Goal: Information Seeking & Learning: Learn about a topic

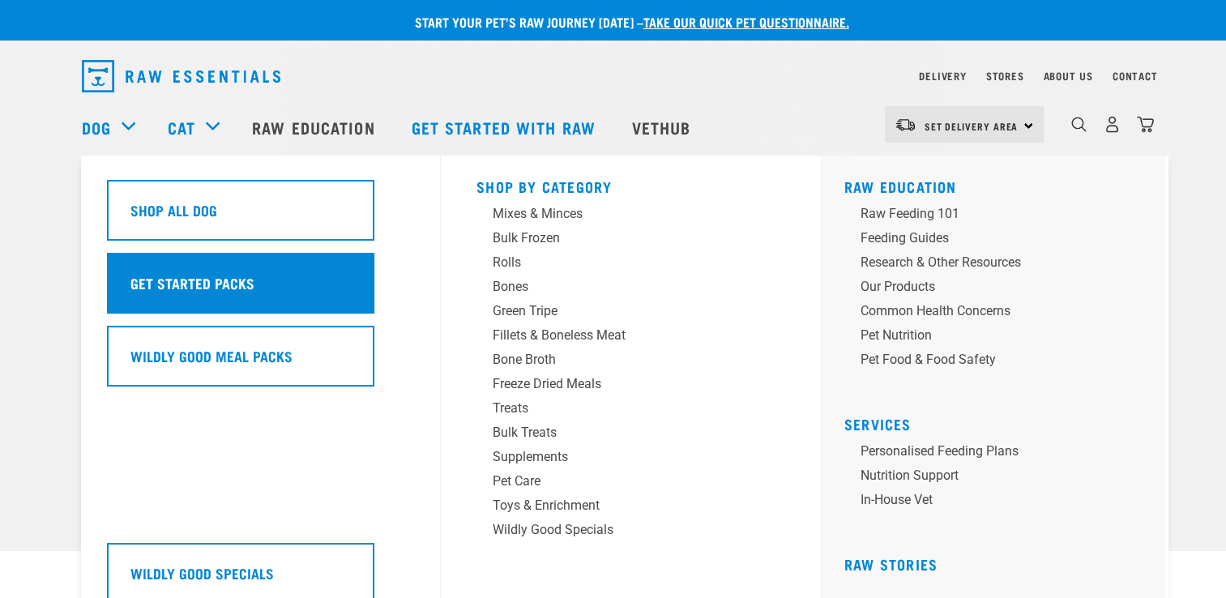
click at [184, 267] on div "Get Started Packs" at bounding box center [240, 283] width 267 height 61
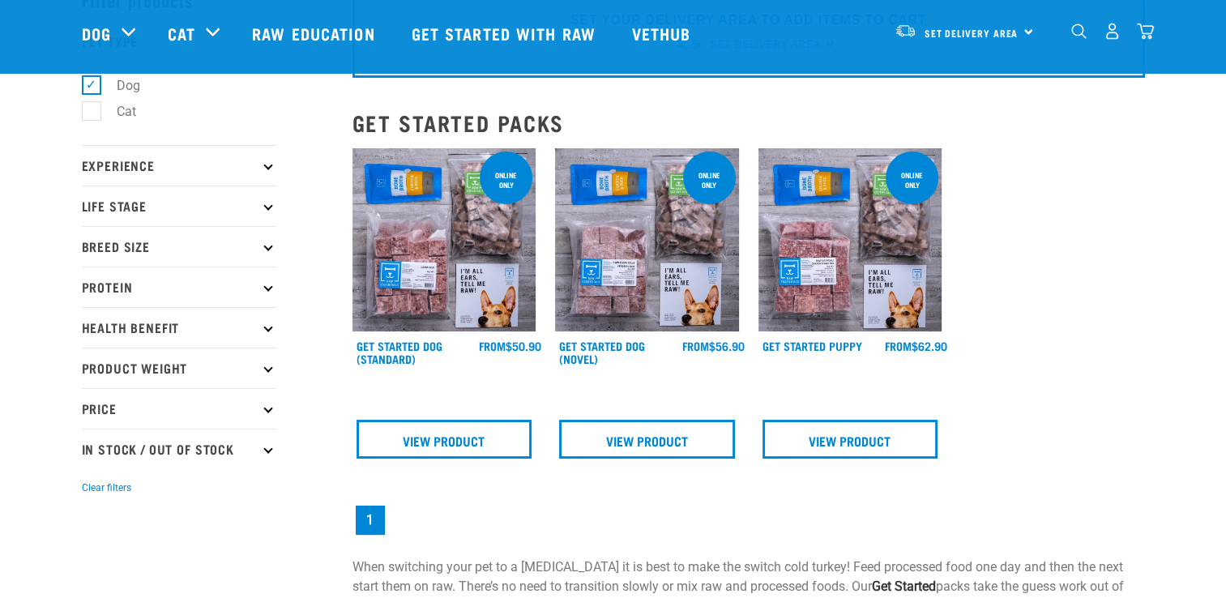
scroll to position [96, 0]
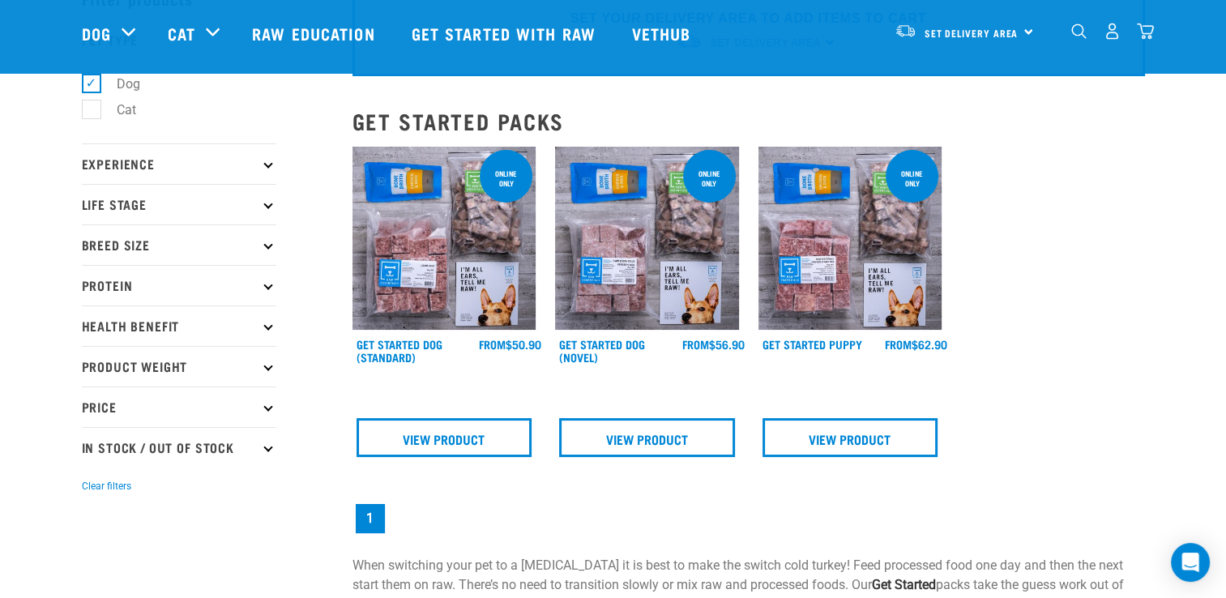
click at [830, 262] on img at bounding box center [851, 239] width 184 height 184
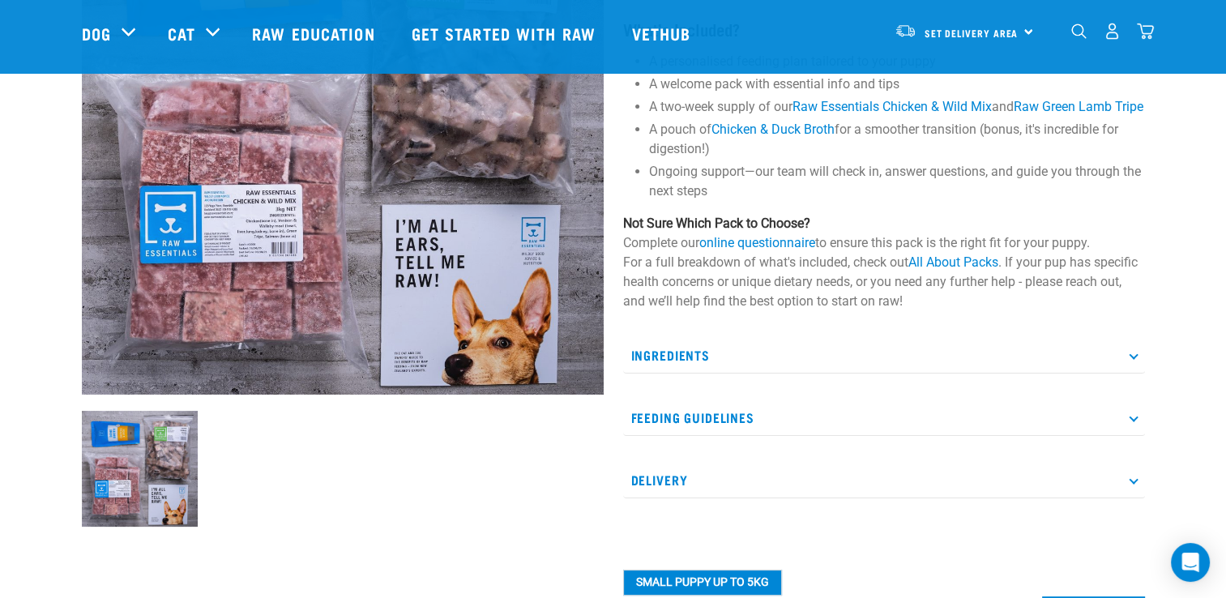
scroll to position [250, 0]
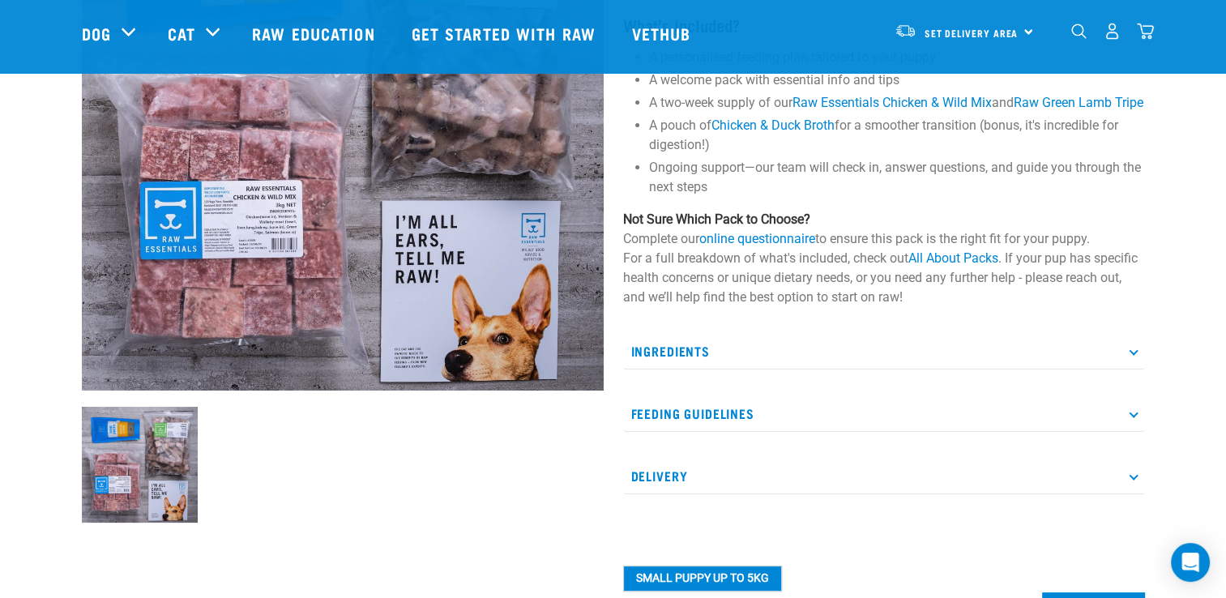
click at [1126, 370] on p "Ingredients" at bounding box center [884, 351] width 522 height 36
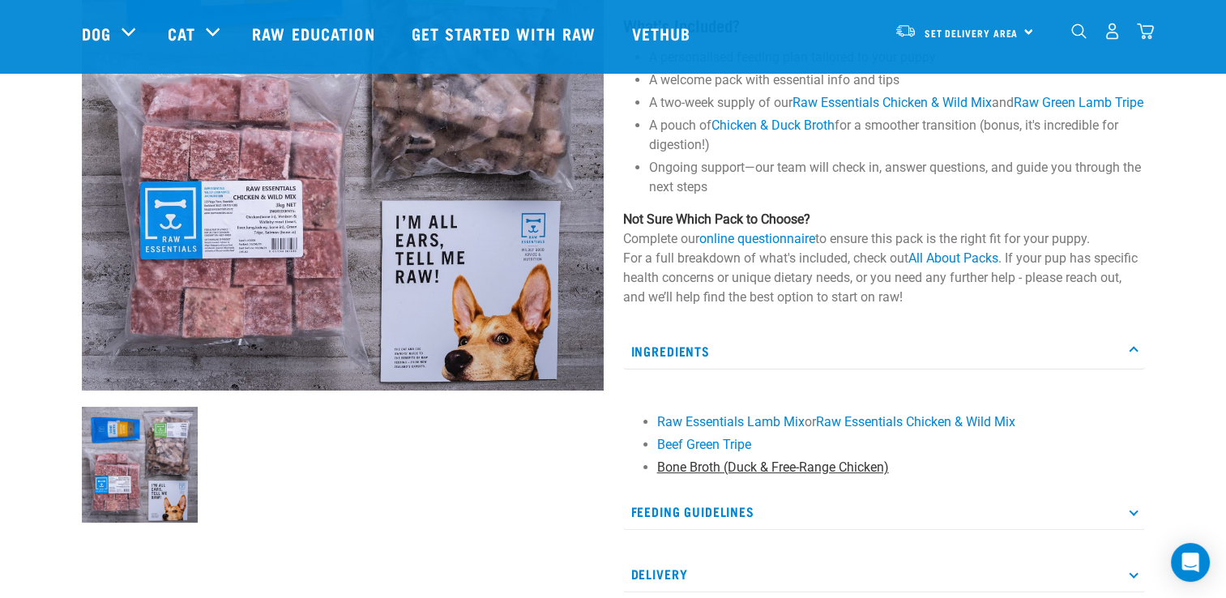
click at [752, 475] on link "Bone Broth (Duck & Free-Range Chicken)" at bounding box center [773, 467] width 232 height 15
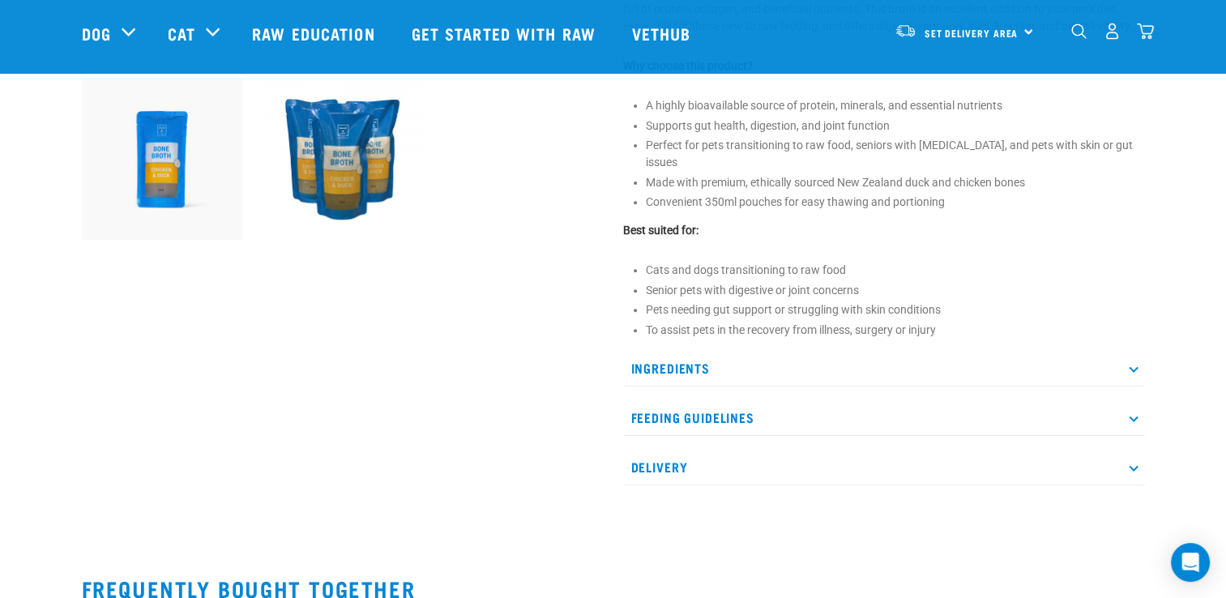
scroll to position [580, 0]
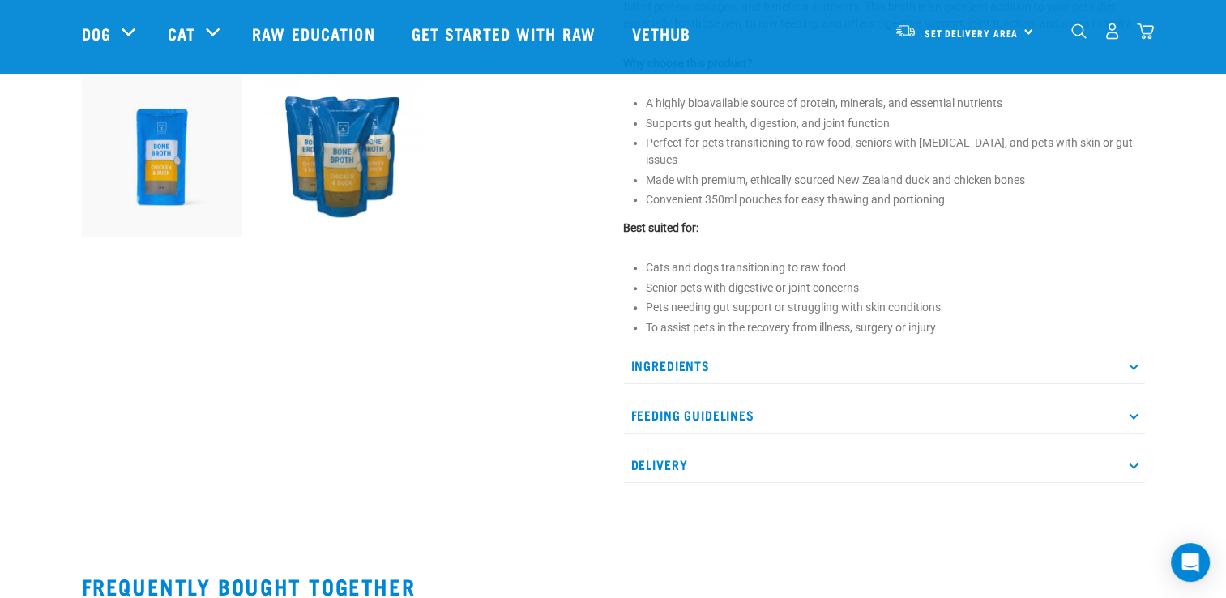
click at [1080, 349] on p "Ingredients" at bounding box center [884, 366] width 522 height 36
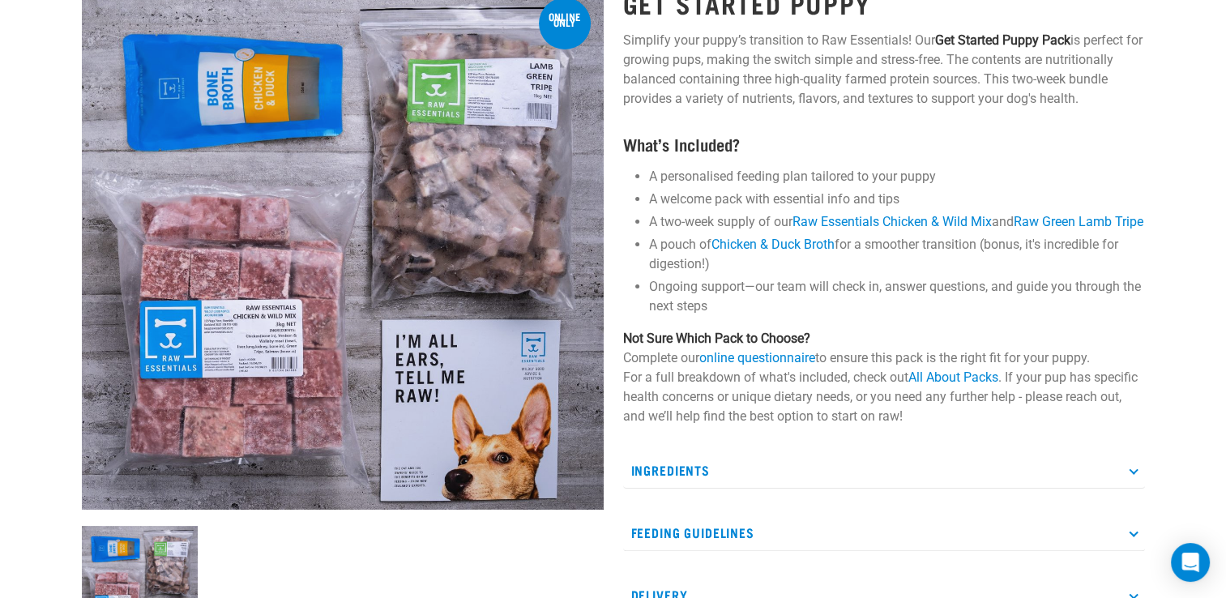
click at [699, 489] on p "Ingredients" at bounding box center [884, 470] width 522 height 36
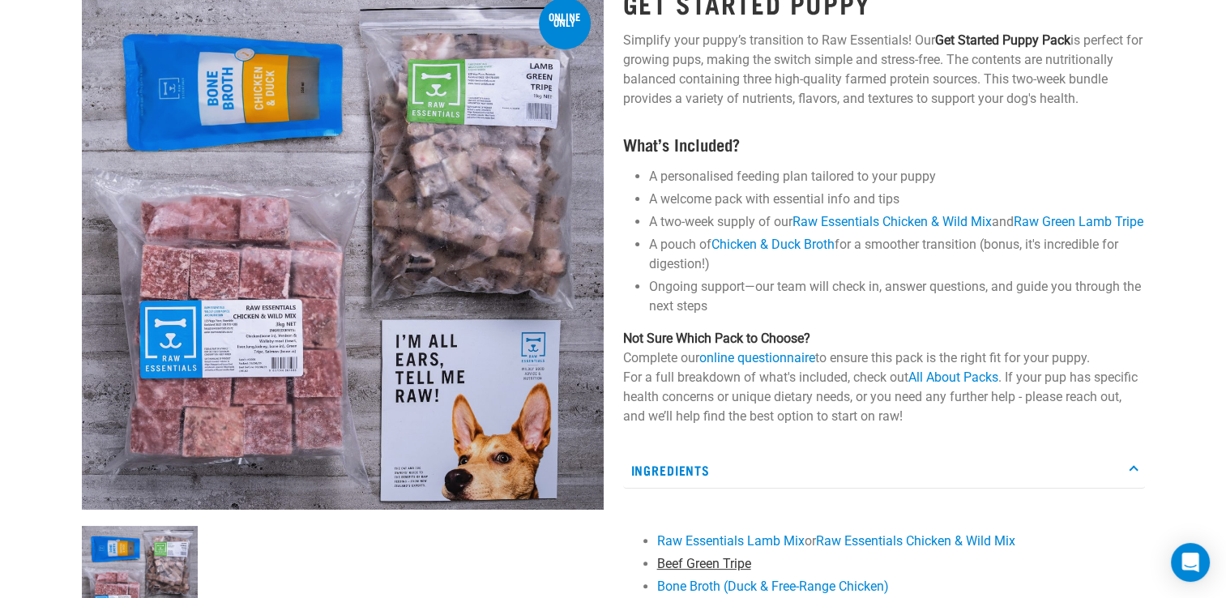
click at [697, 571] on link "Beef Green Tripe" at bounding box center [704, 563] width 94 height 15
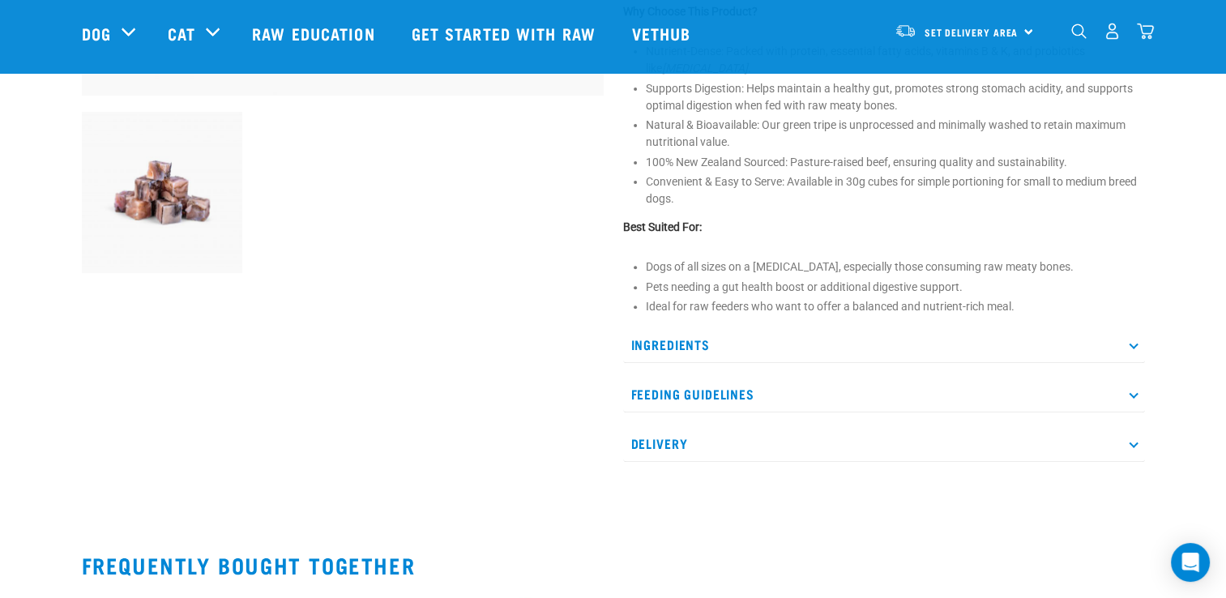
scroll to position [550, 0]
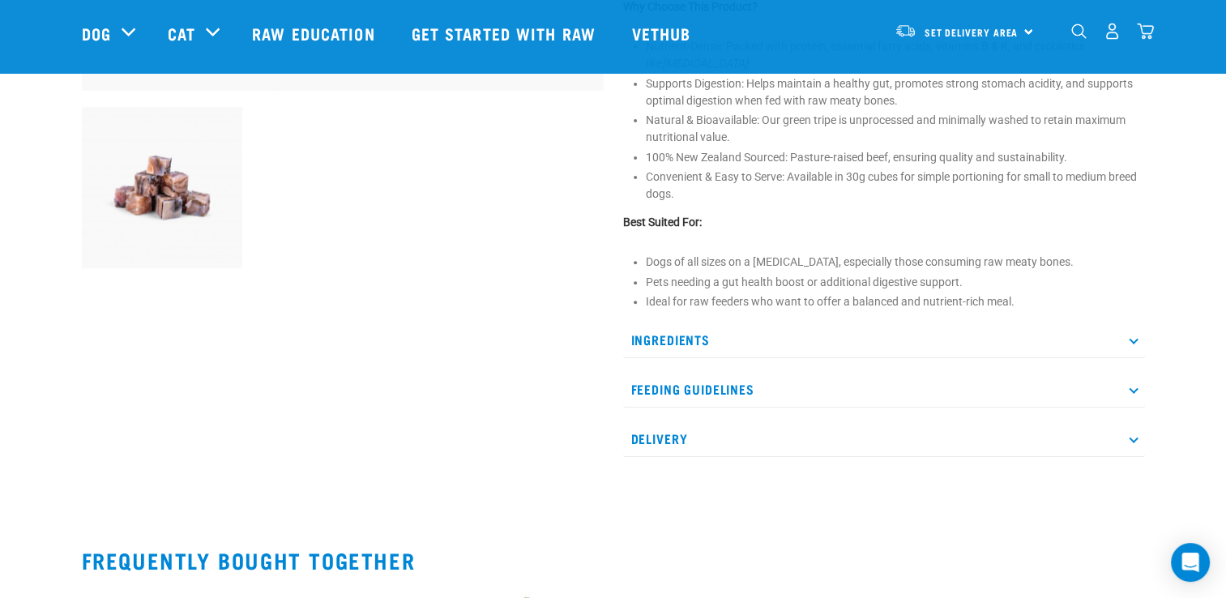
click at [1086, 338] on p "Ingredients" at bounding box center [884, 340] width 522 height 36
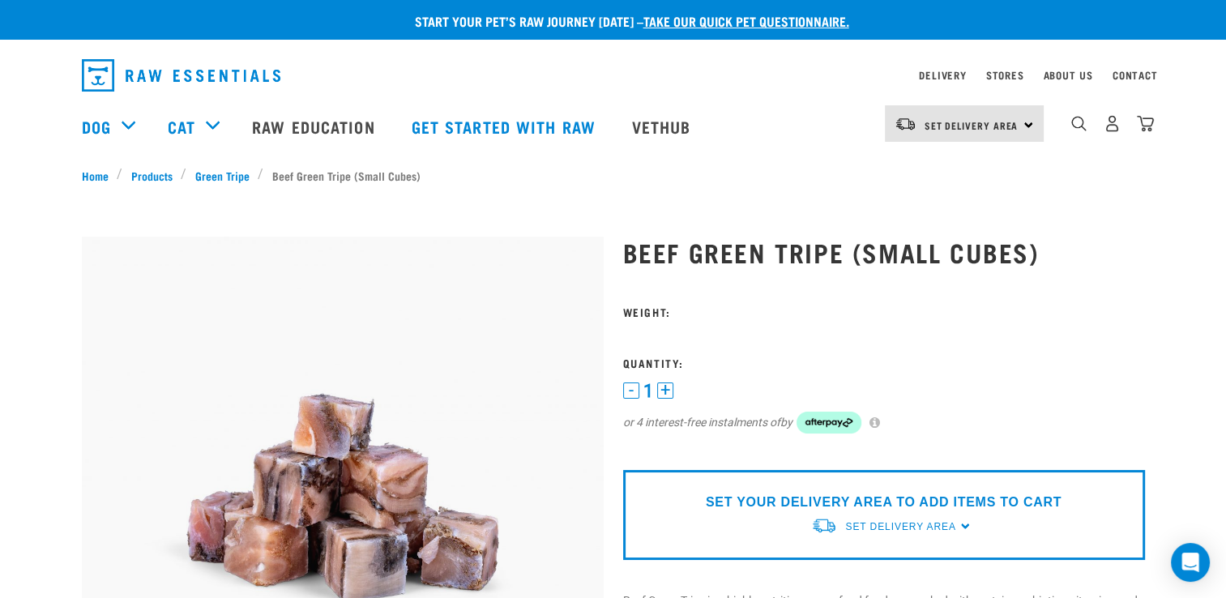
scroll to position [0, 0]
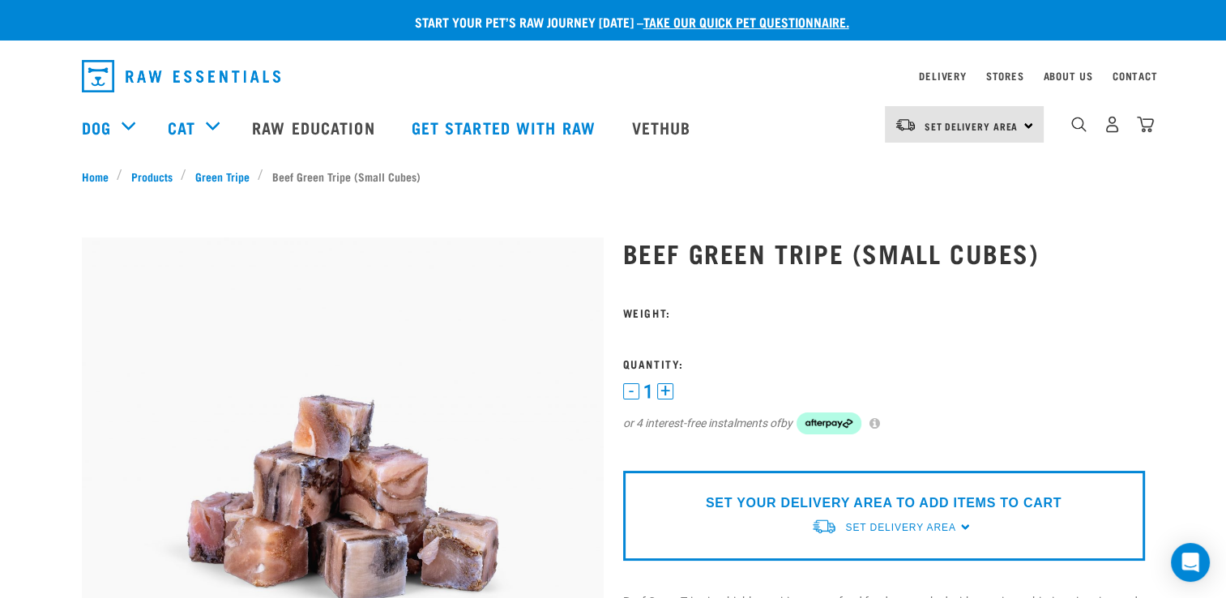
click at [170, 62] on img "dropdown navigation" at bounding box center [181, 76] width 199 height 32
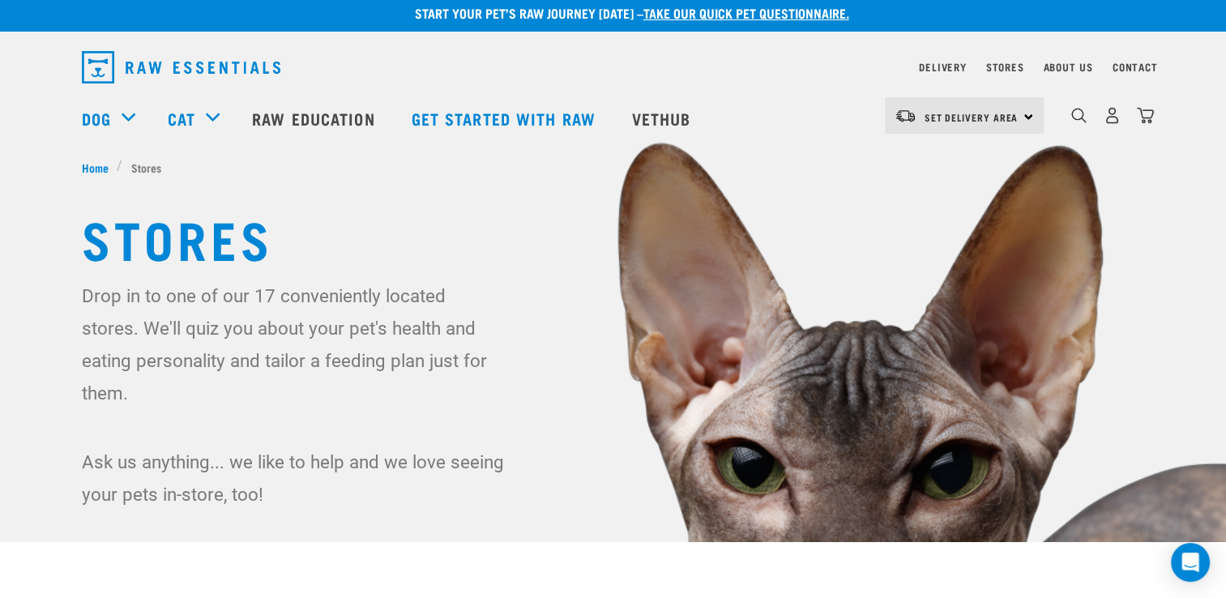
scroll to position [18, 0]
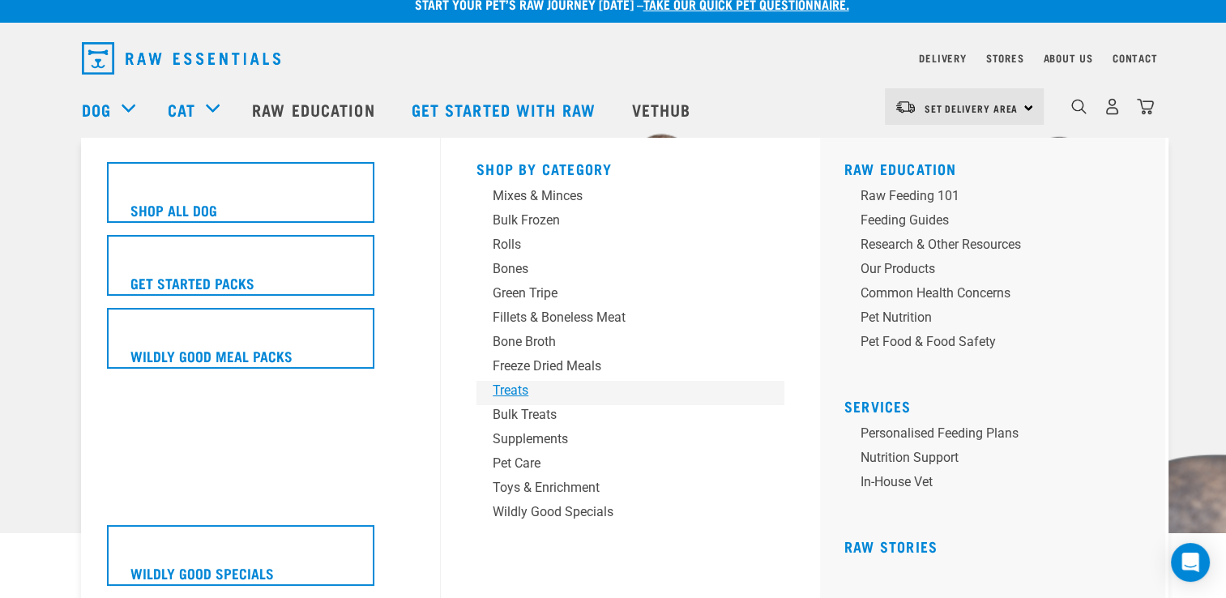
click at [510, 388] on div "Treats" at bounding box center [619, 390] width 253 height 19
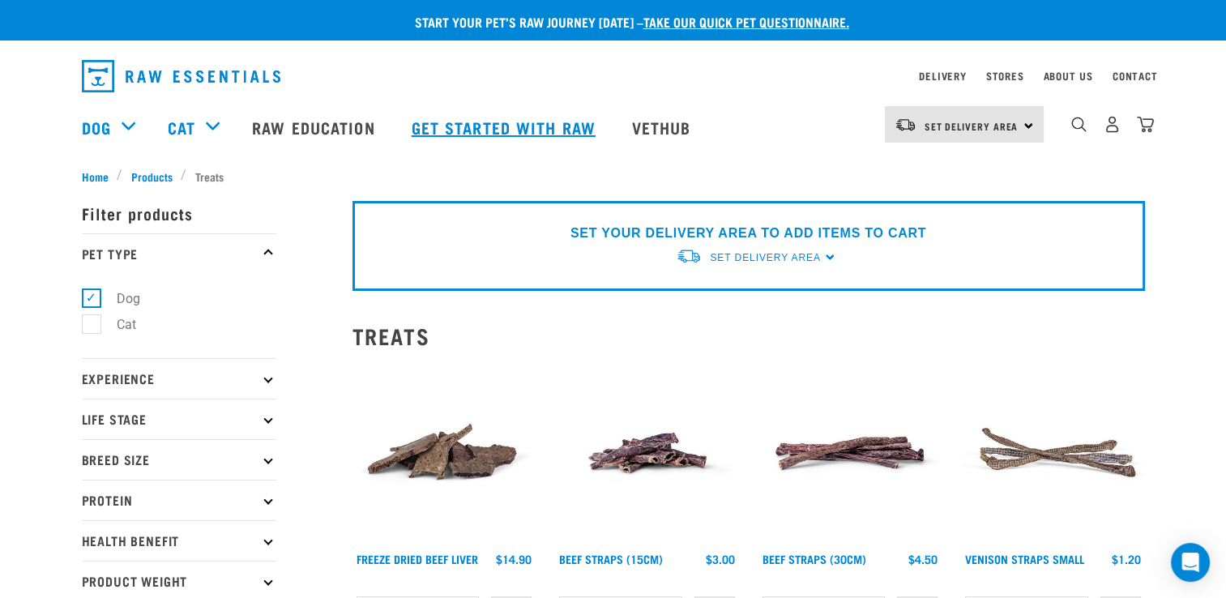
click at [487, 138] on link "Get started with Raw" at bounding box center [506, 127] width 220 height 65
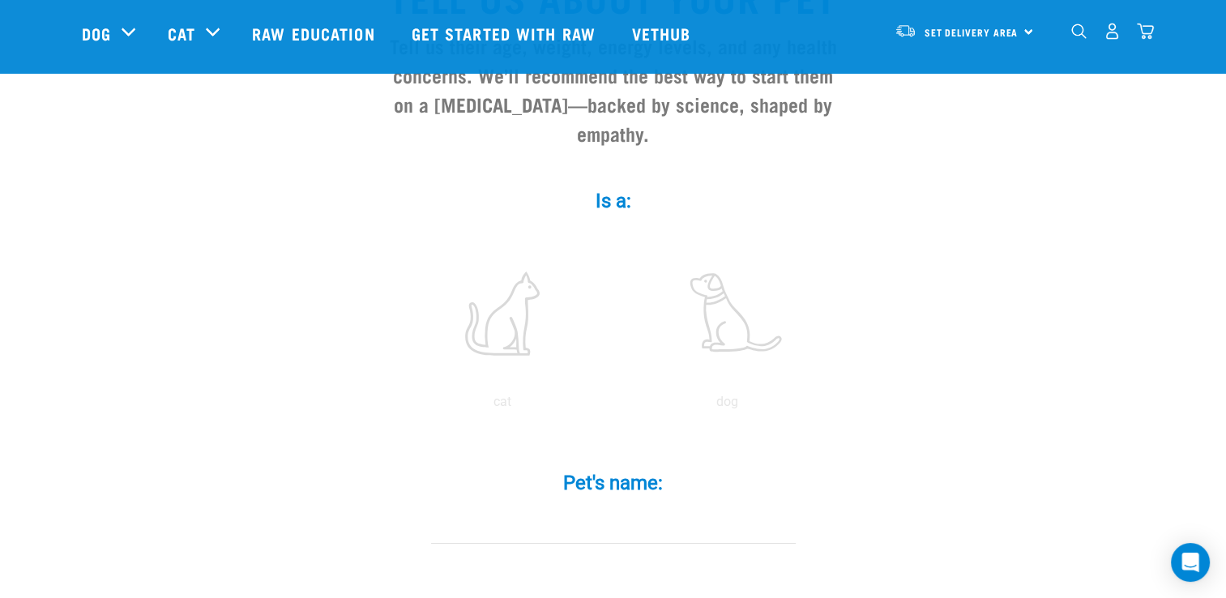
scroll to position [207, 0]
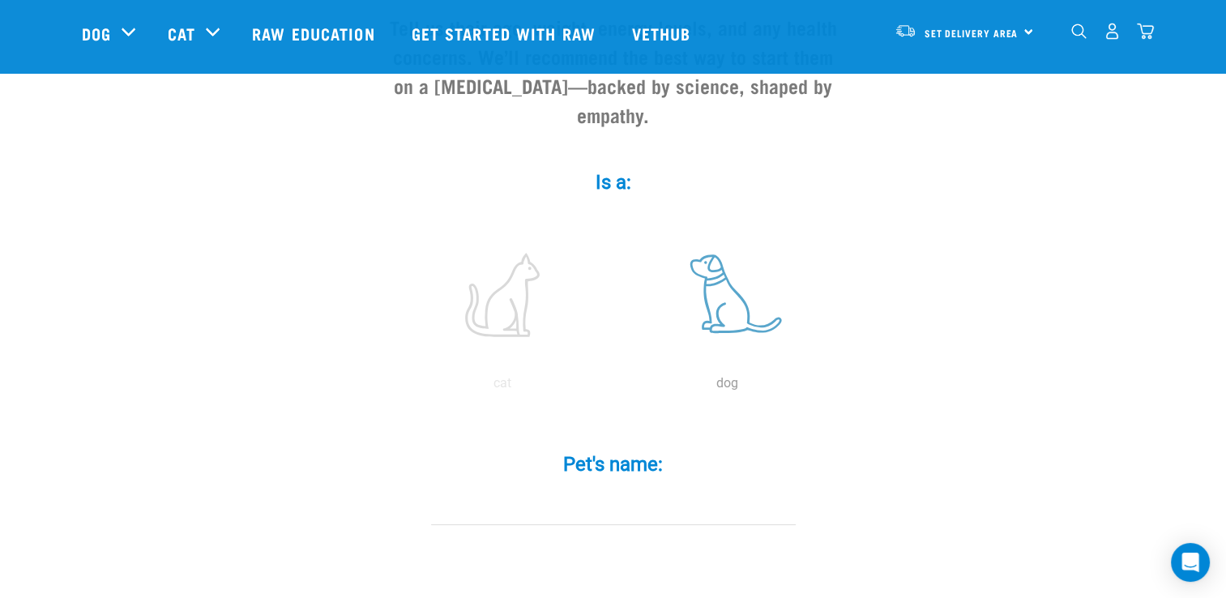
click at [702, 291] on label at bounding box center [727, 295] width 219 height 138
click at [615, 387] on input "radio" at bounding box center [615, 387] width 0 height 0
click at [546, 490] on input "Pet's name: *" at bounding box center [613, 507] width 365 height 36
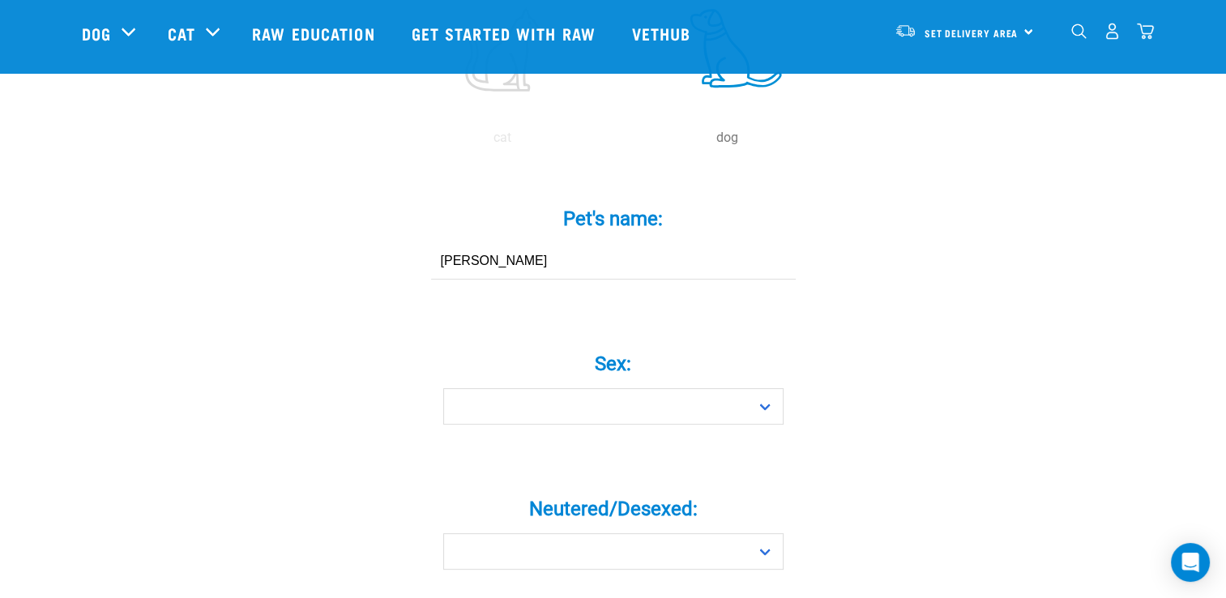
scroll to position [467, 0]
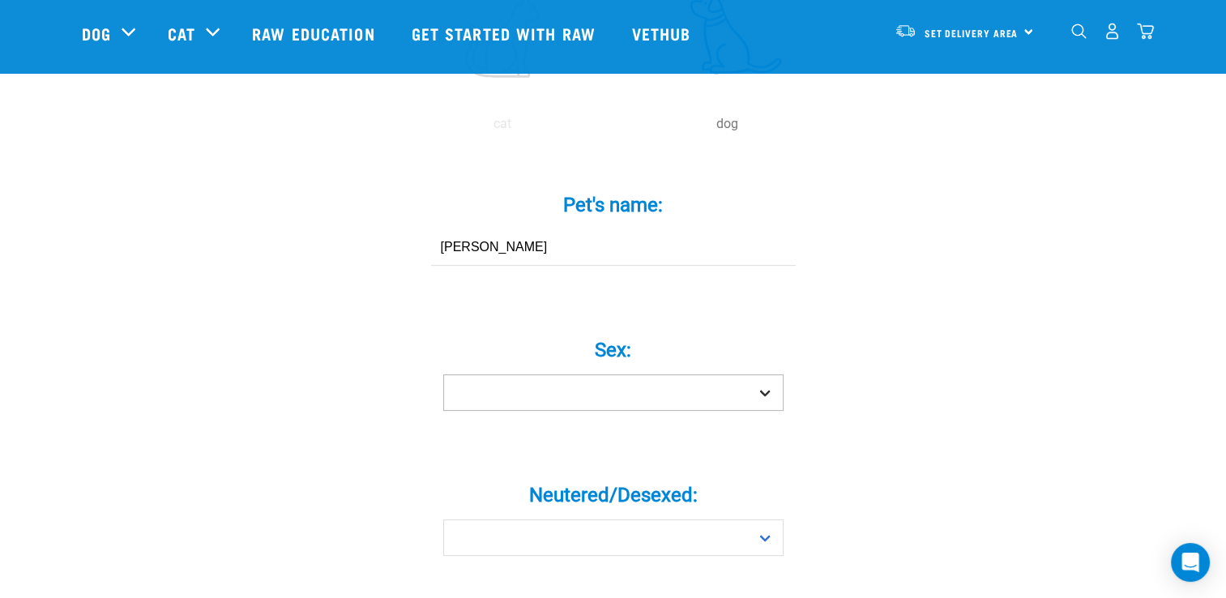
type input "Maggie"
click at [684, 374] on select "Boy Girl" at bounding box center [613, 392] width 340 height 36
select select "girl"
click at [443, 374] on select "Boy Girl" at bounding box center [613, 392] width 340 height 36
click at [599, 520] on select "Yes No" at bounding box center [613, 538] width 340 height 36
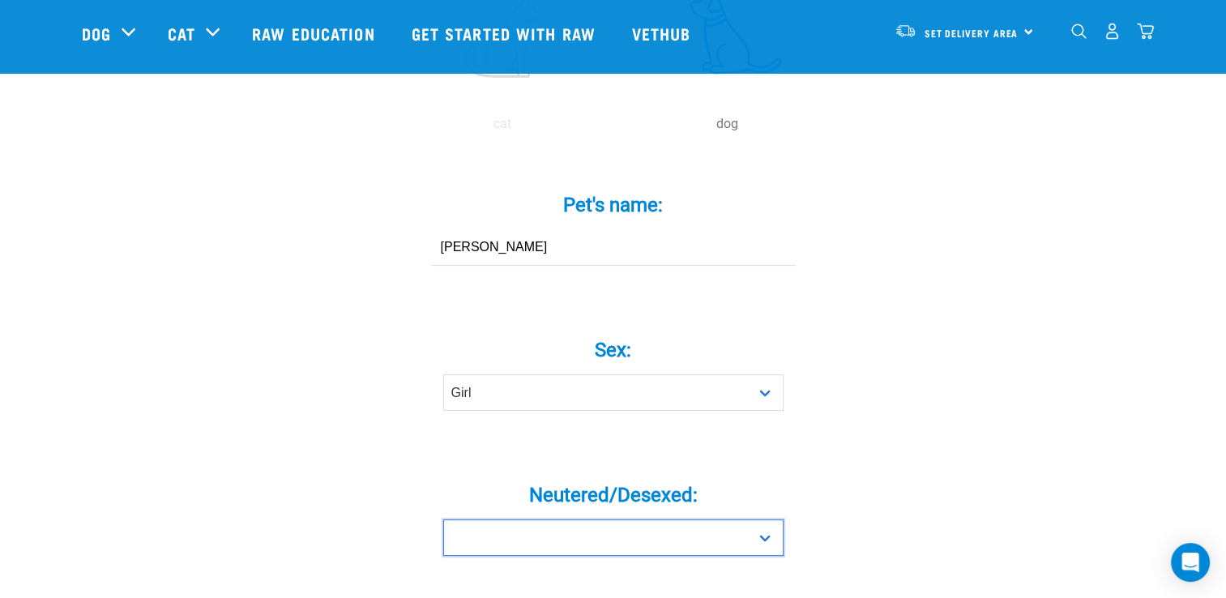
select select "no"
click at [443, 520] on select "Yes No" at bounding box center [613, 538] width 340 height 36
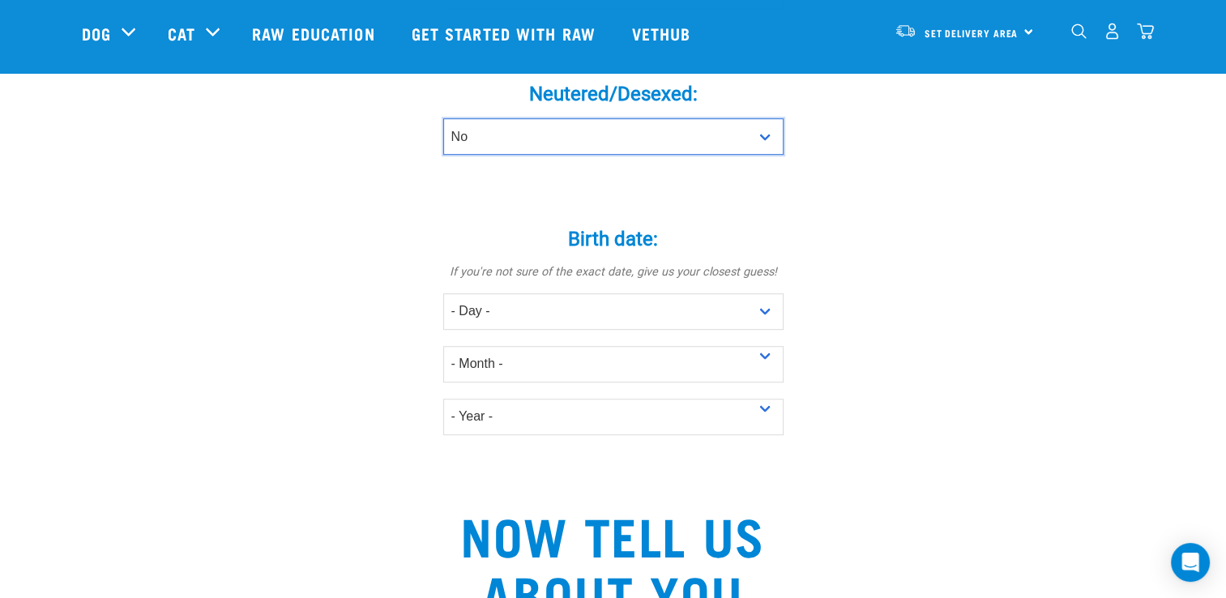
scroll to position [871, 0]
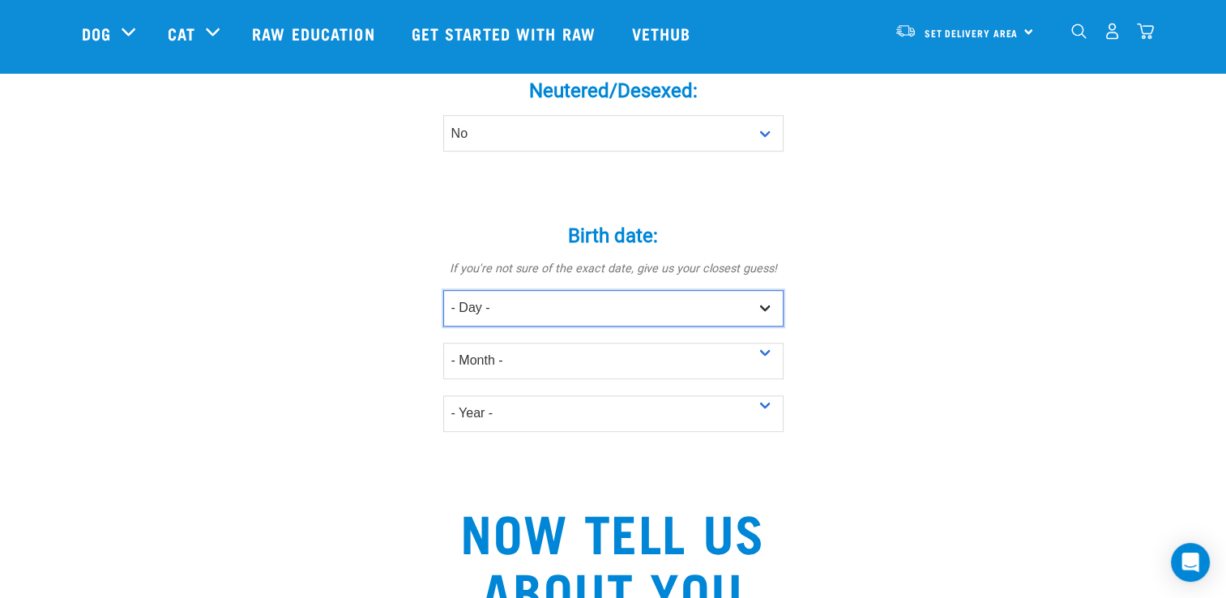
click at [729, 290] on select "- Day - 1 2 3 4 5 6 7 8 9 10 11 12 13 14 15 16 17 18 19 20 21 22 23 24 25 26 27" at bounding box center [613, 308] width 340 height 36
select select "7"
click at [443, 290] on select "- Day - 1 2 3 4 5 6 7 8 9 10 11 12 13 14 15 16 17 18 19 20 21 22 23 24 25 26 27" at bounding box center [613, 308] width 340 height 36
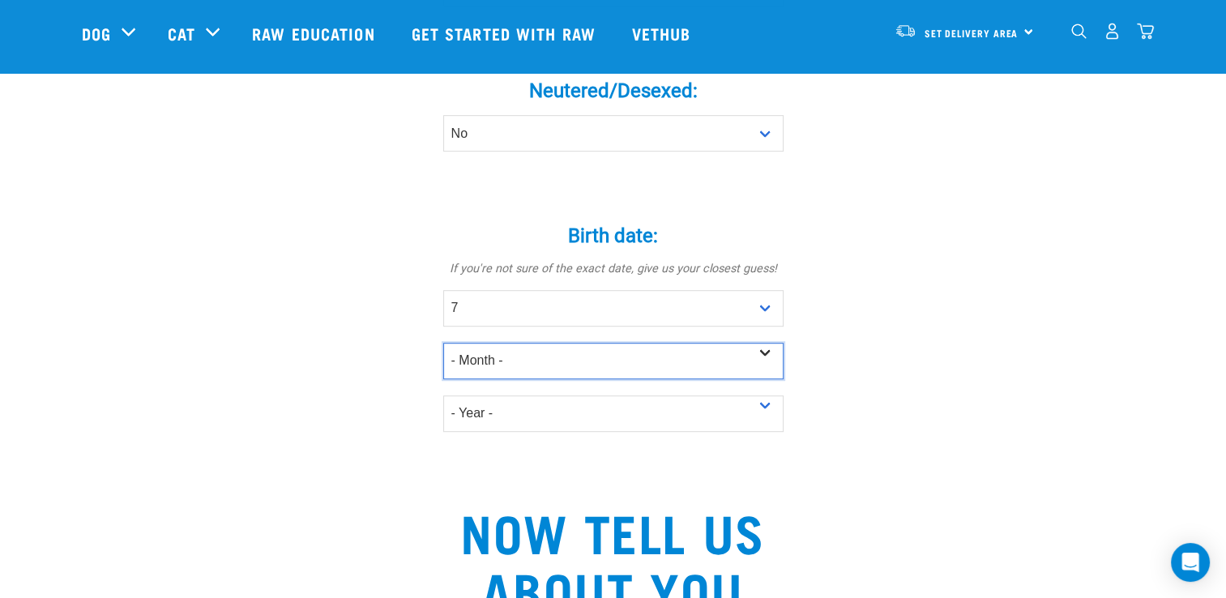
click at [640, 343] on select "- Month - January February March April May June July August September October N…" at bounding box center [613, 361] width 340 height 36
select select "April"
click at [443, 343] on select "- Month - January February March April May June July August September October N…" at bounding box center [613, 361] width 340 height 36
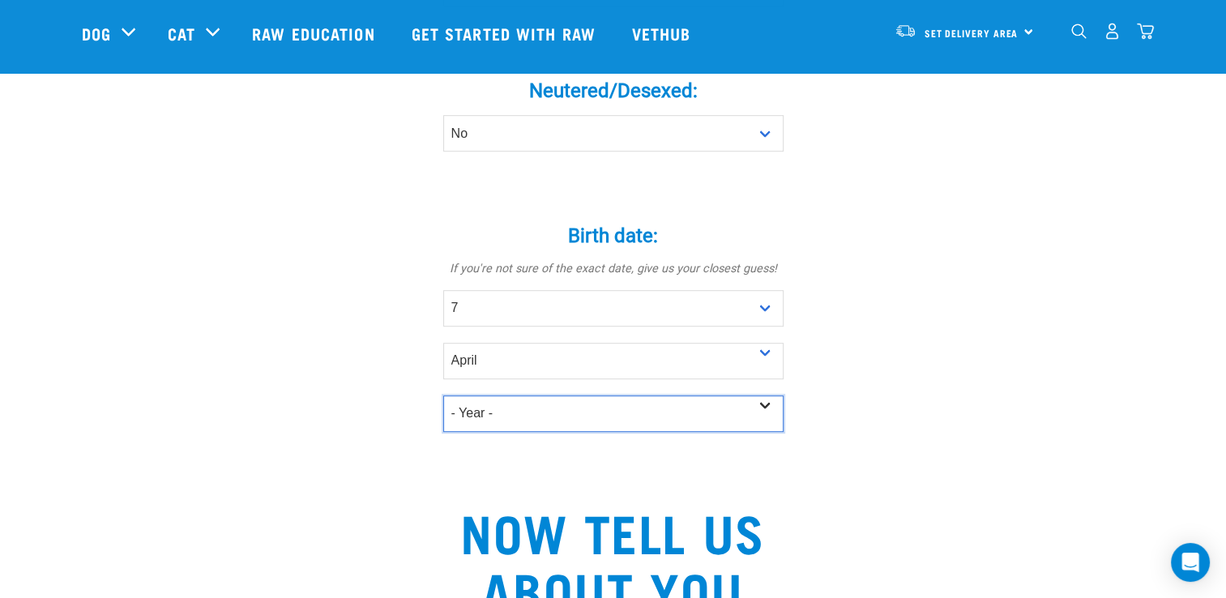
click at [575, 396] on select "- Year - 2025 2024 2023 2022 2021 2020 2019 2018 2017 2016 2015 2014 2013 2012" at bounding box center [613, 414] width 340 height 36
select select "2025"
click at [443, 396] on select "- Year - 2025 2024 2023 2022 2021 2020 2019 2018 2017 2016 2015 2014 2013 2012" at bounding box center [613, 414] width 340 height 36
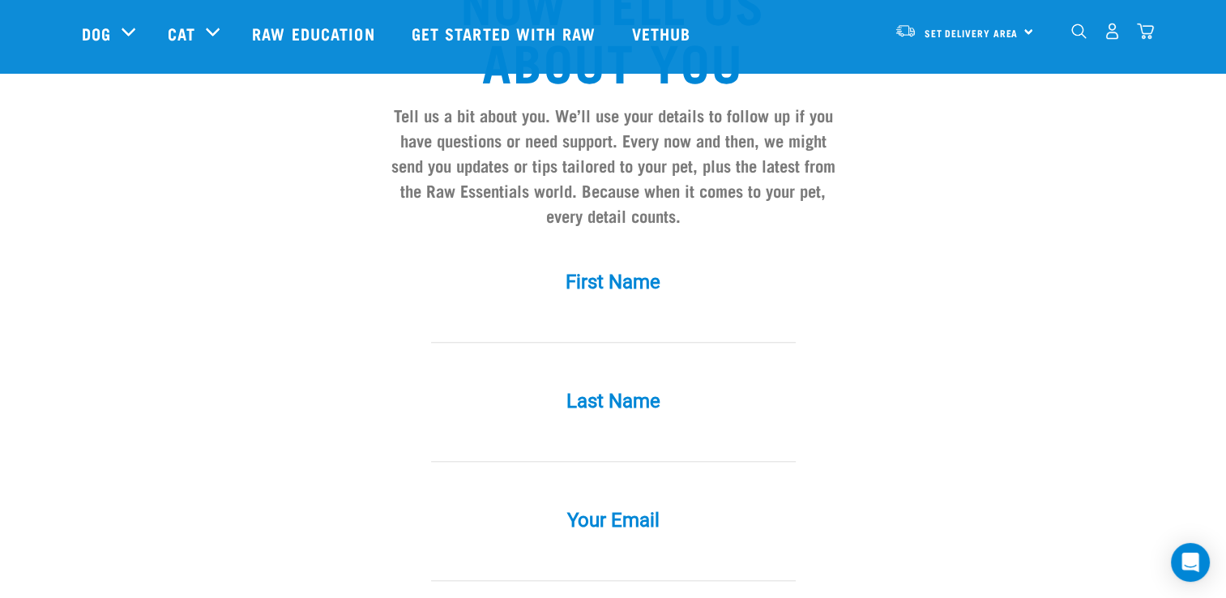
scroll to position [1407, 0]
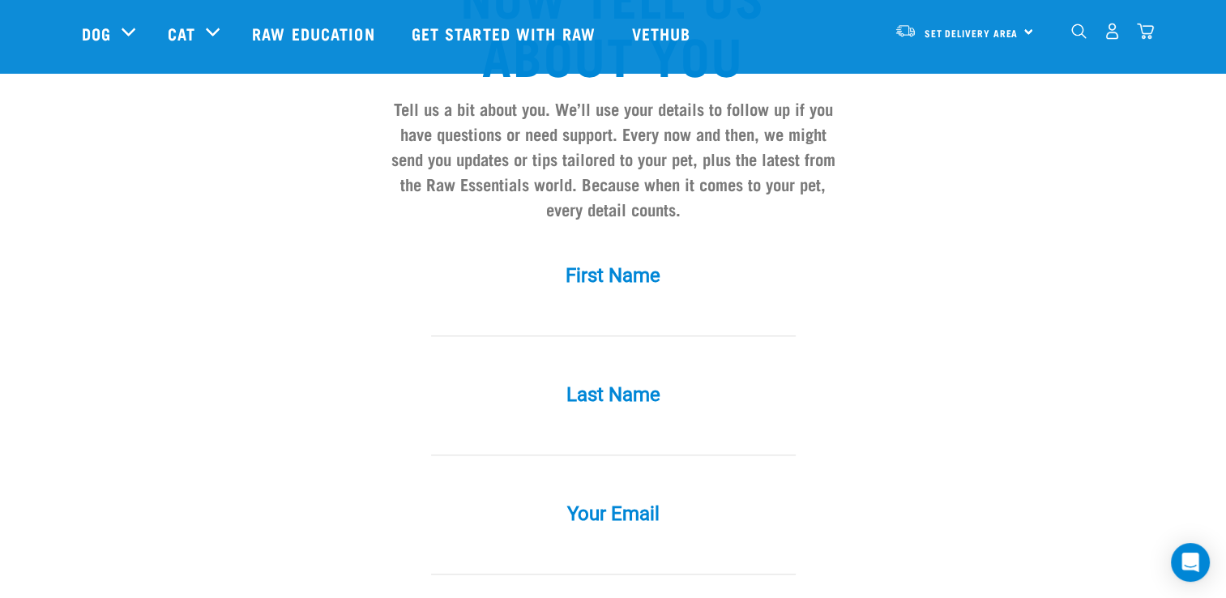
click at [520, 300] on input "First Name *" at bounding box center [613, 318] width 365 height 36
type input "Hayley"
type input "Walton"
type input "hayleyw126@hotmail.com"
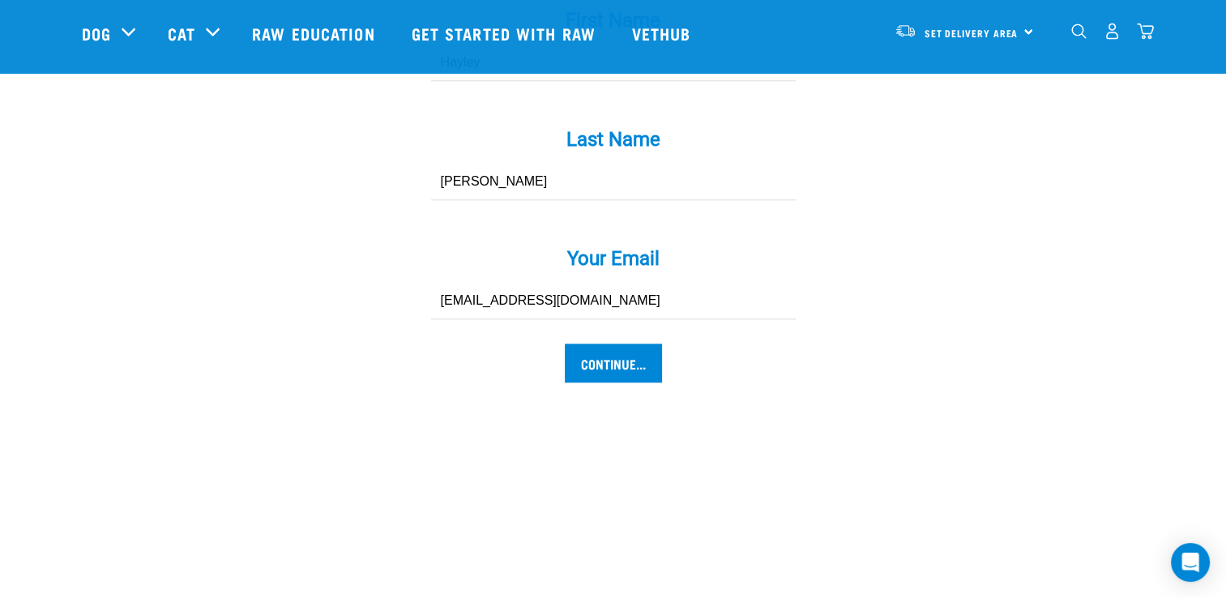
scroll to position [1686, 0]
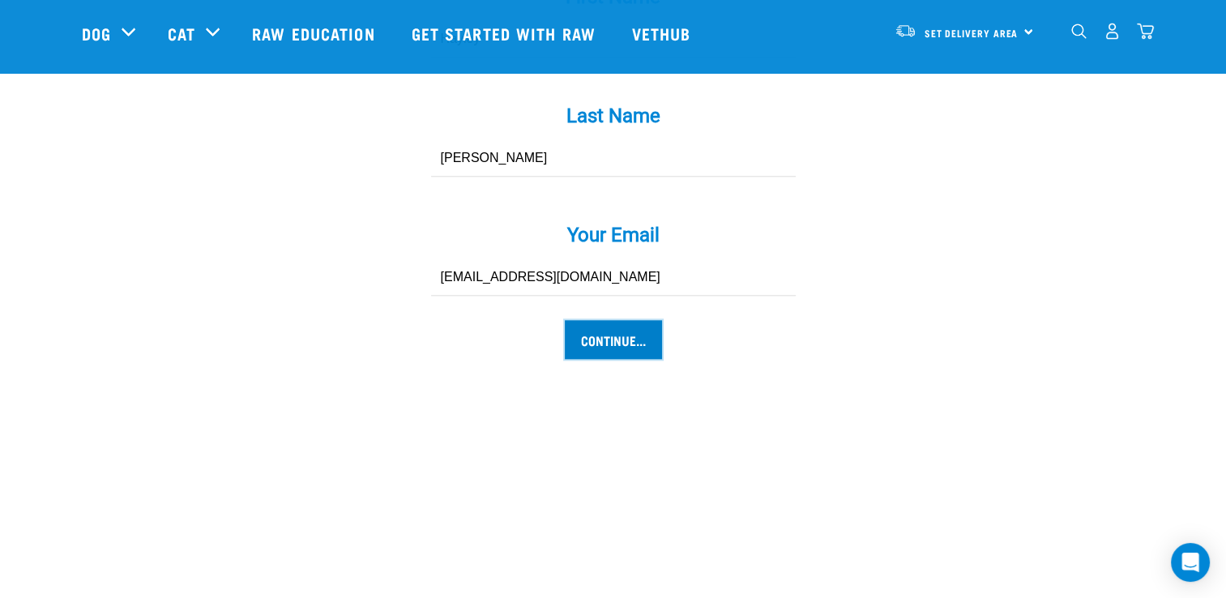
click at [619, 320] on input "Continue..." at bounding box center [613, 339] width 97 height 39
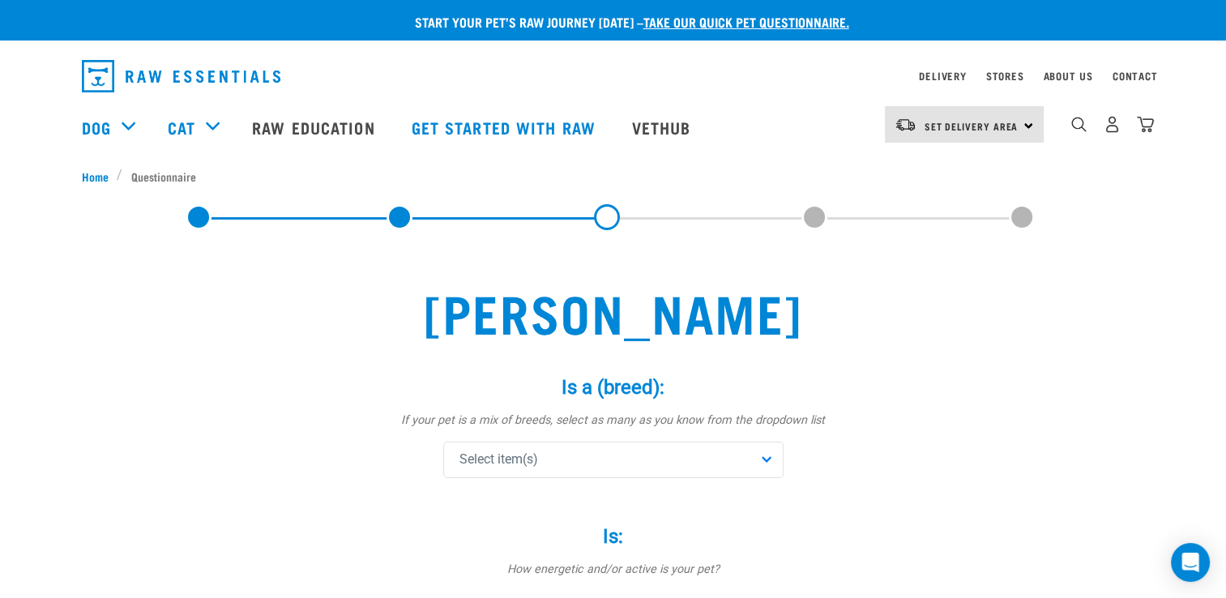
click at [729, 465] on div "Select item(s)" at bounding box center [613, 460] width 340 height 36
click at [628, 503] on input "text" at bounding box center [613, 504] width 332 height 36
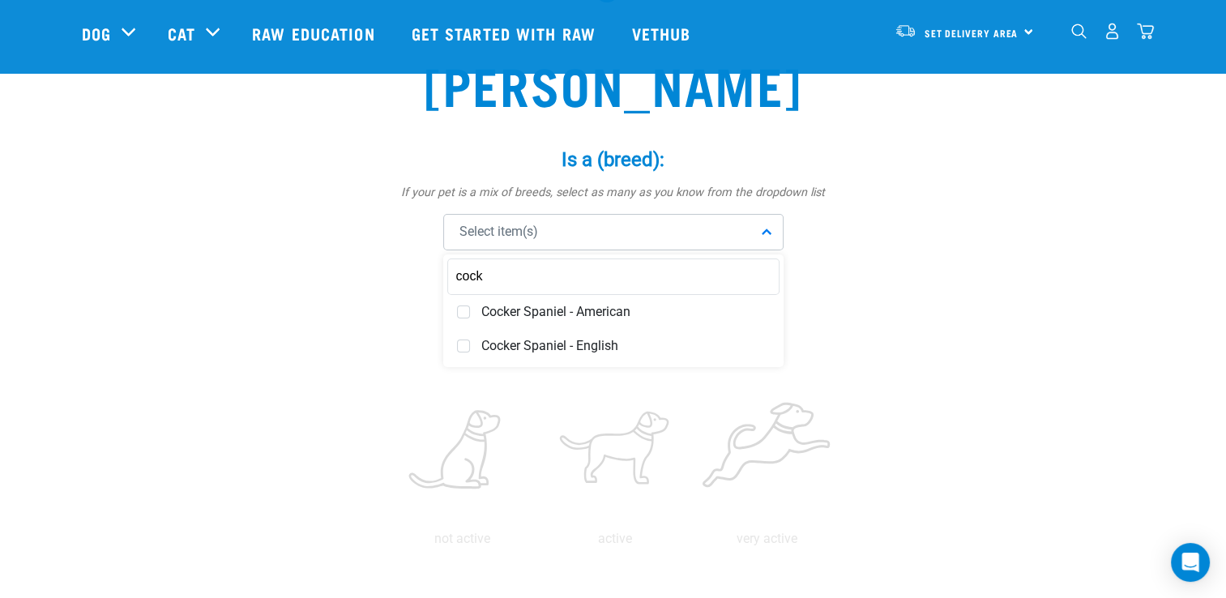
scroll to position [135, 0]
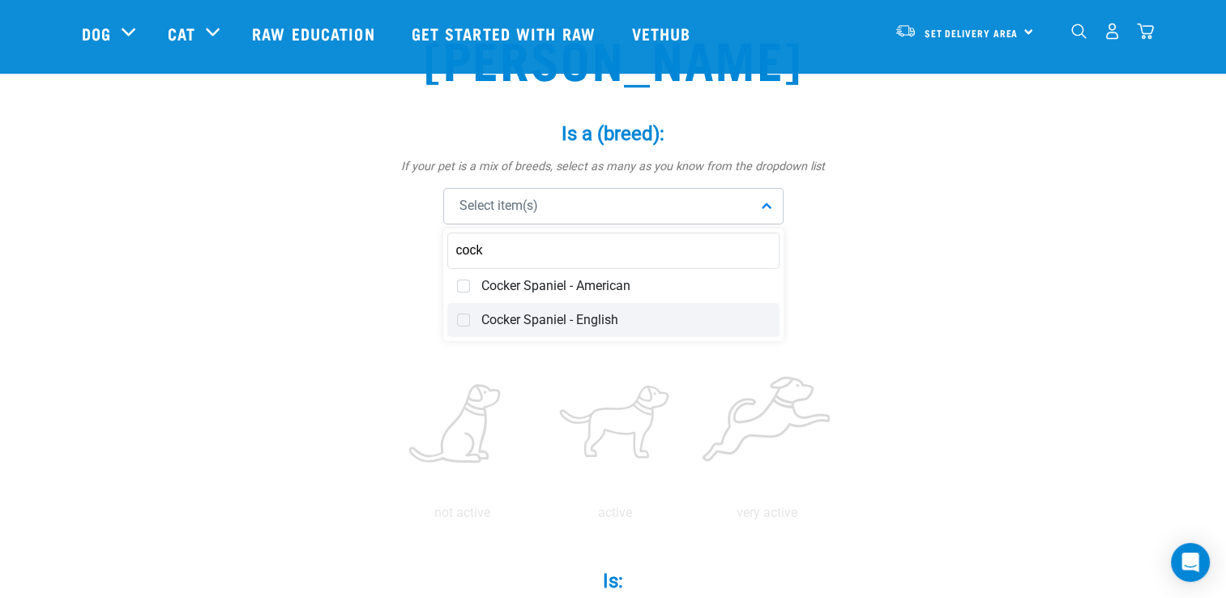
type input "cock"
click at [520, 314] on span "Cocker Spaniel - English" at bounding box center [625, 320] width 289 height 16
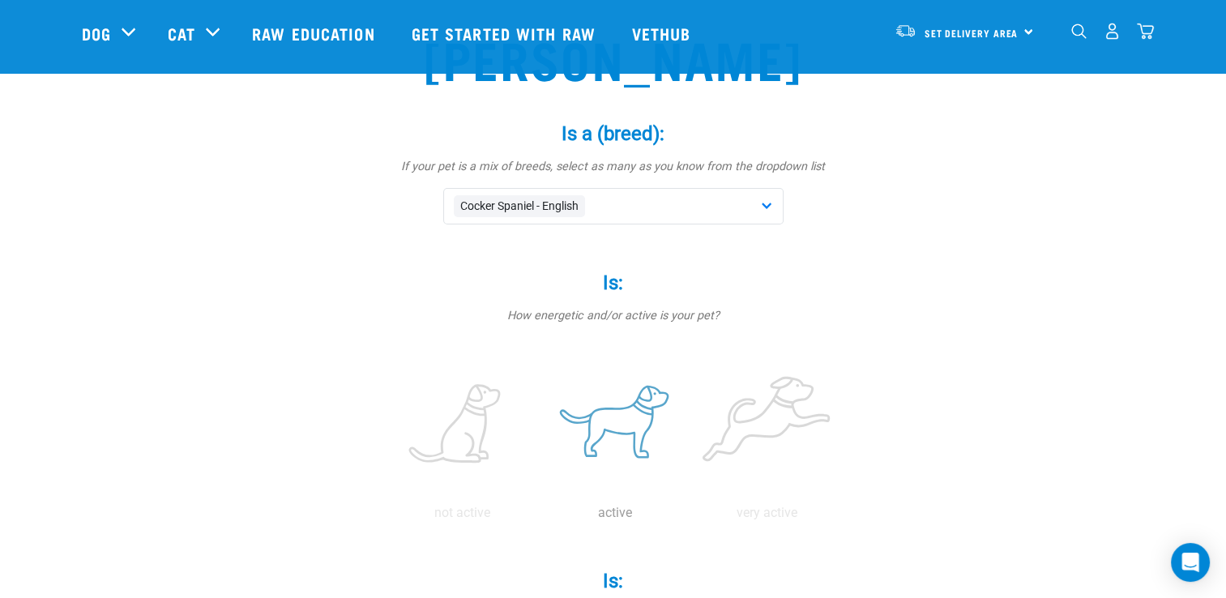
click at [597, 465] on label at bounding box center [615, 425] width 146 height 138
click at [539, 517] on input "radio" at bounding box center [539, 517] width 0 height 0
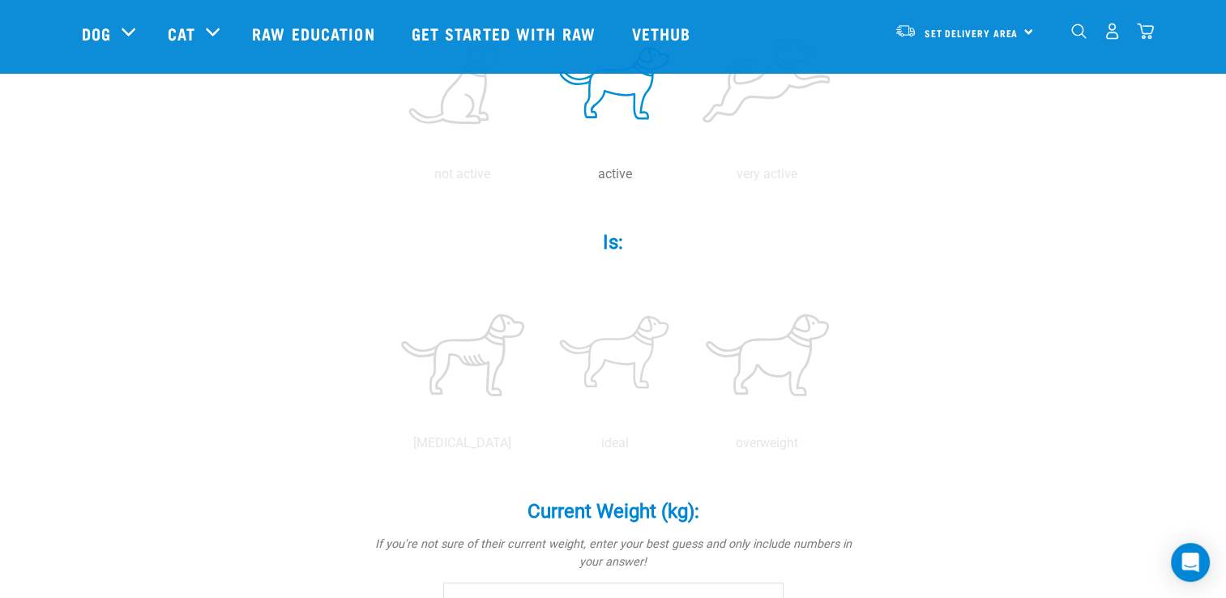
scroll to position [499, 0]
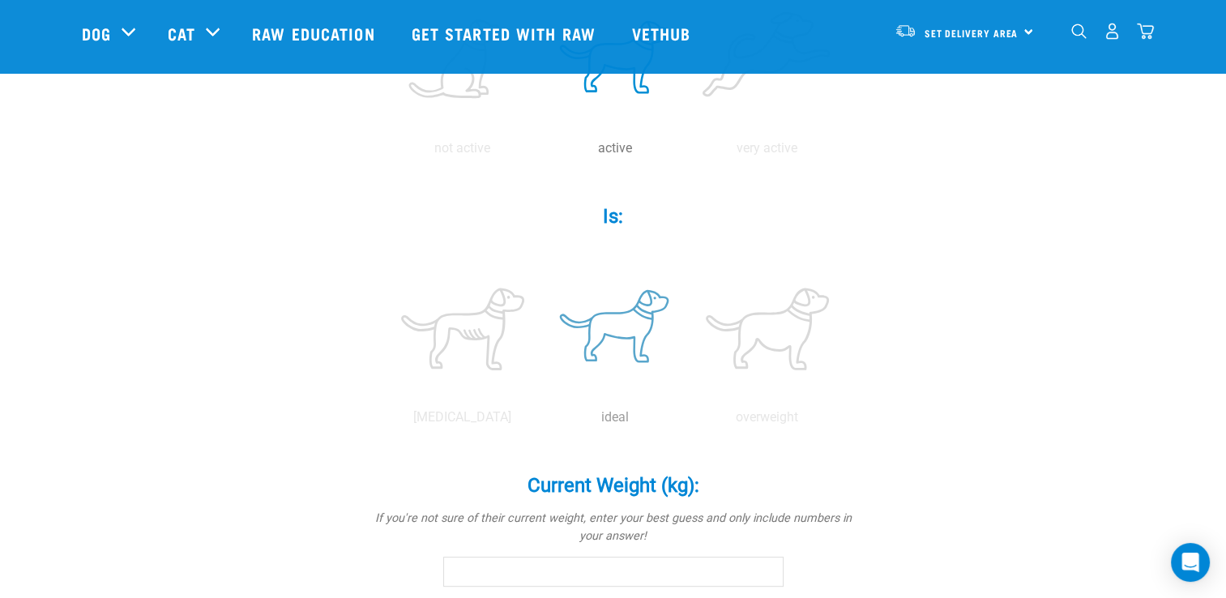
click at [626, 332] on label at bounding box center [615, 329] width 146 height 138
click at [539, 421] on input "radio" at bounding box center [539, 421] width 0 height 0
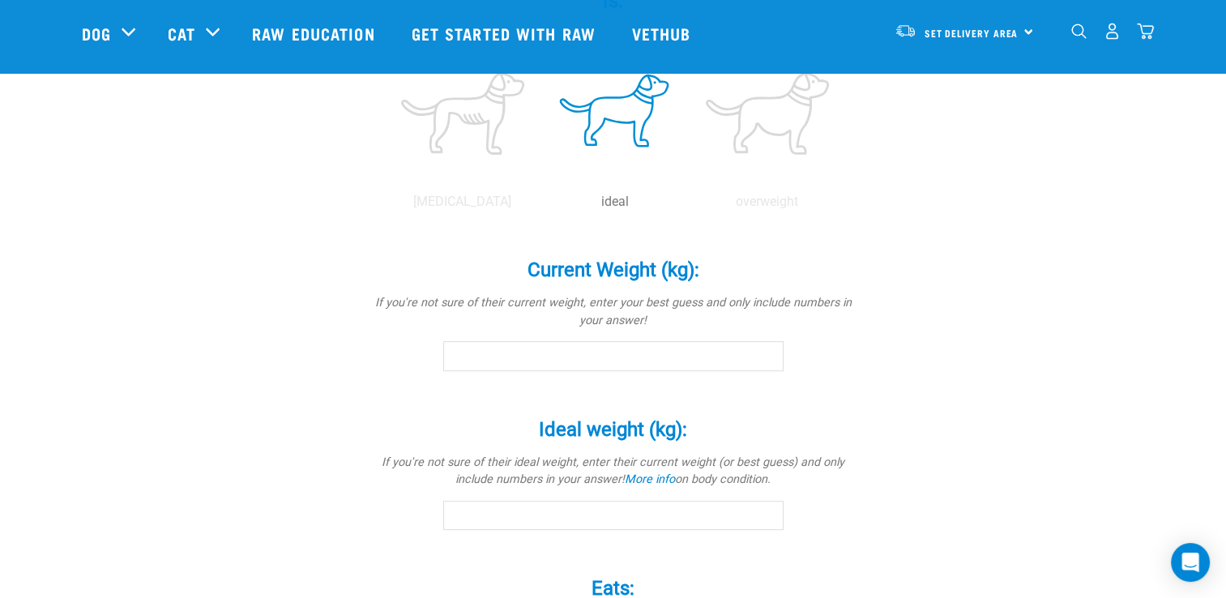
scroll to position [721, 0]
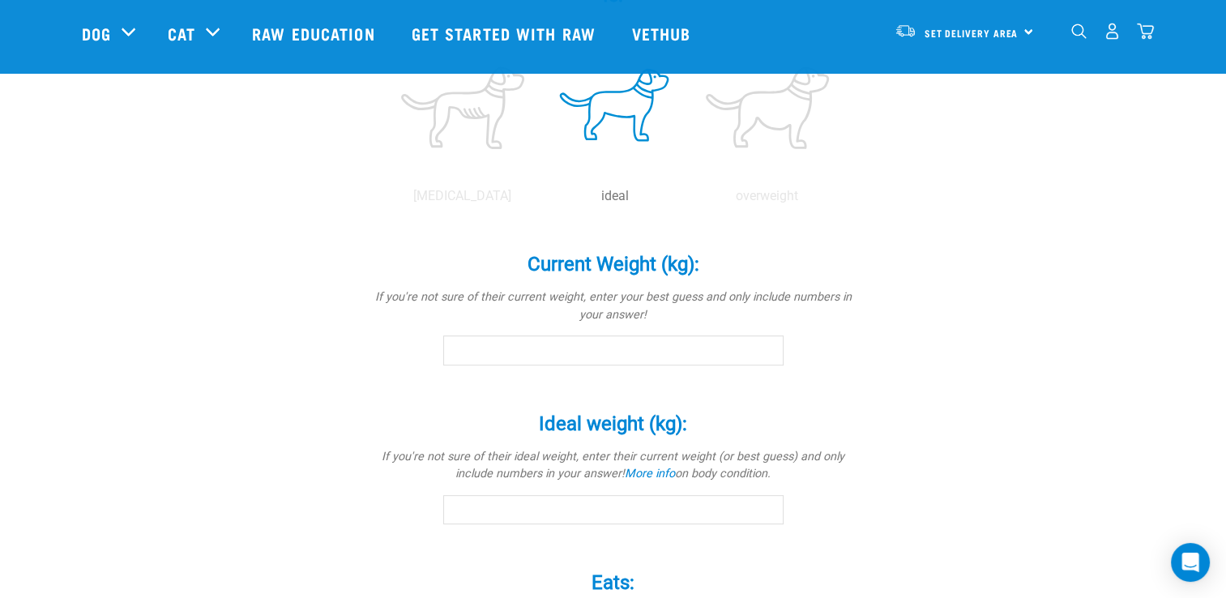
click at [485, 357] on input "Current Weight (kg): *" at bounding box center [613, 350] width 340 height 29
type input "11"
click at [577, 499] on input "Ideal weight (kg): *" at bounding box center [613, 509] width 340 height 29
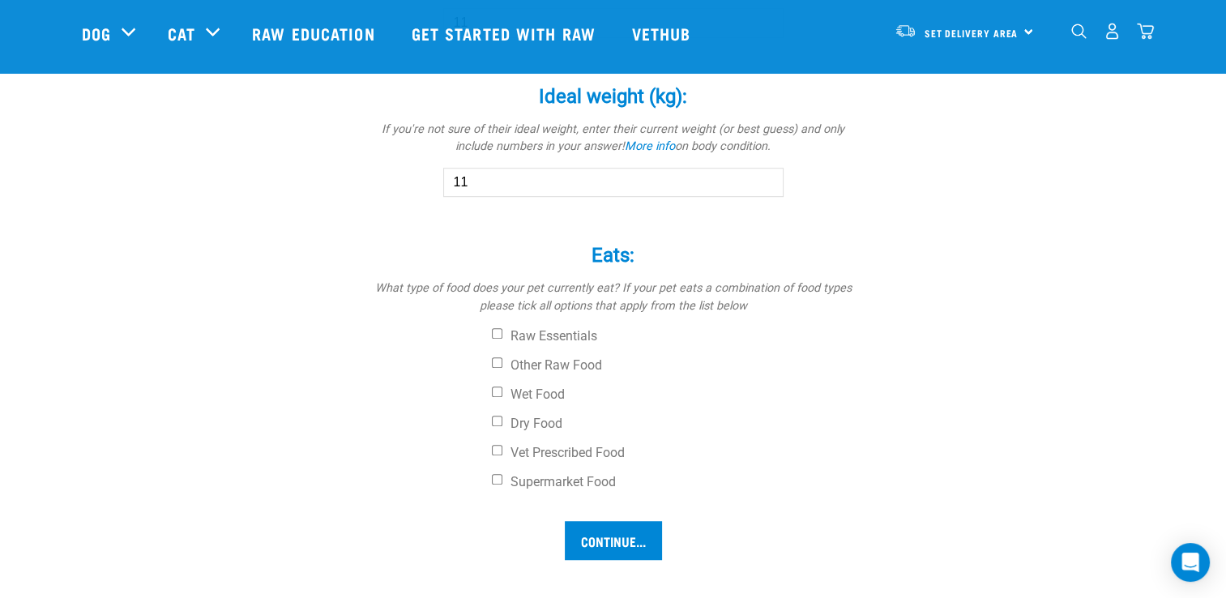
scroll to position [1057, 0]
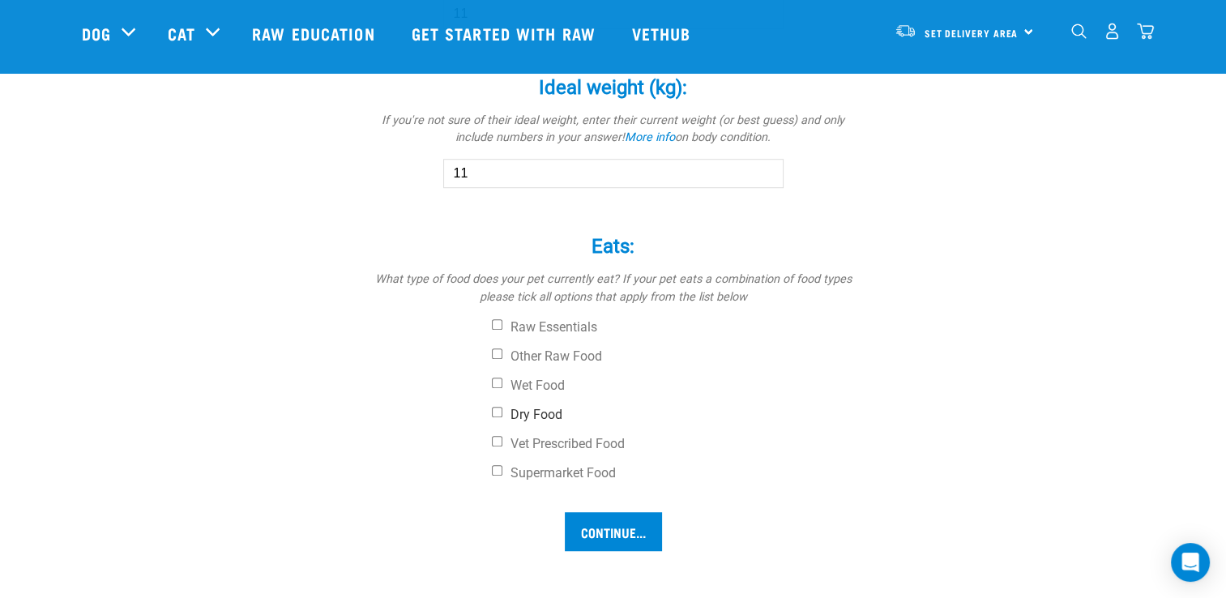
type input "11"
click at [534, 416] on label "Dry Food" at bounding box center [674, 415] width 365 height 16
click at [503, 416] on input "Dry Food" at bounding box center [497, 412] width 11 height 11
checkbox input "true"
click at [619, 526] on input "Continue..." at bounding box center [613, 531] width 97 height 39
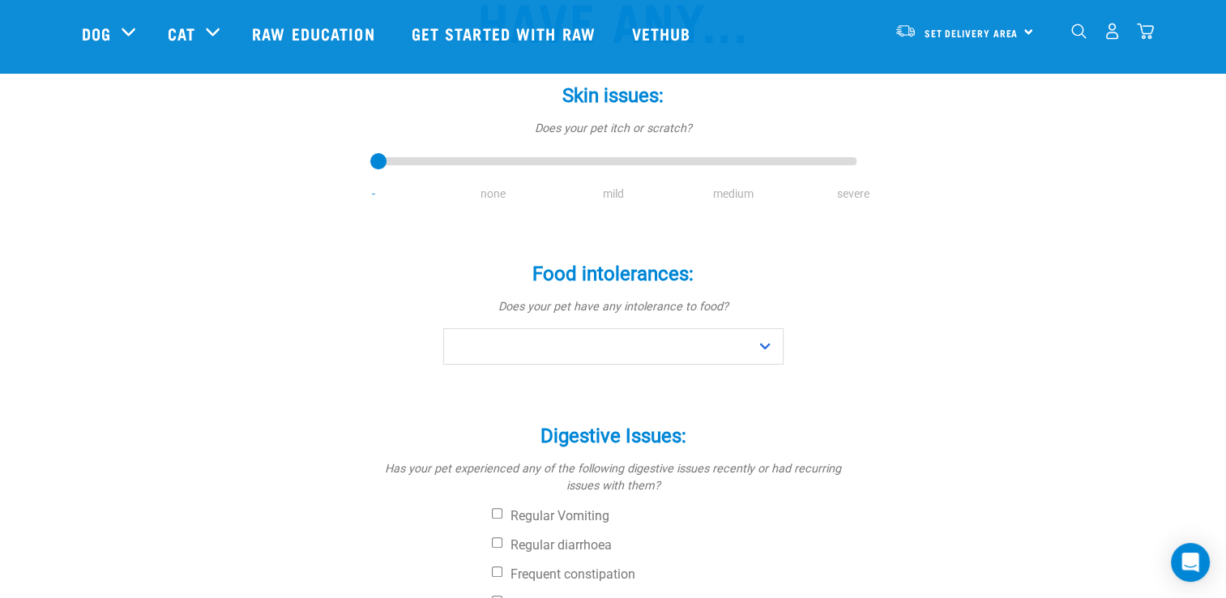
scroll to position [299, 0]
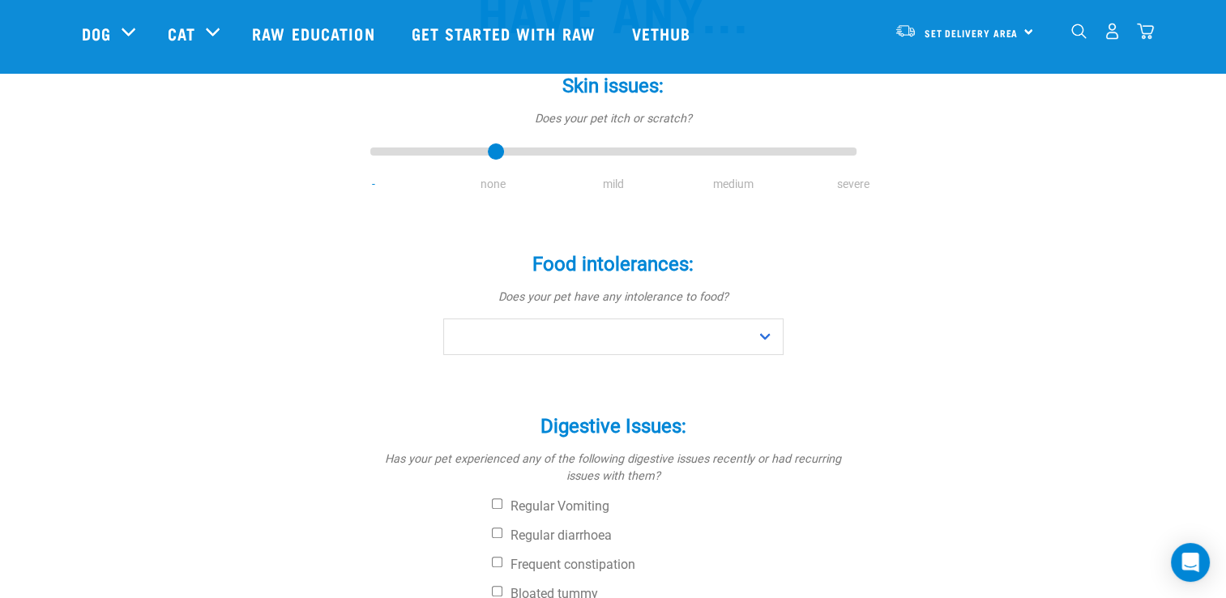
drag, startPoint x: 383, startPoint y: 99, endPoint x: 468, endPoint y: 119, distance: 88.3
type input "1"
click at [468, 141] on input "range" at bounding box center [613, 152] width 486 height 23
click at [600, 319] on select "No Yes" at bounding box center [613, 337] width 340 height 36
select select "no"
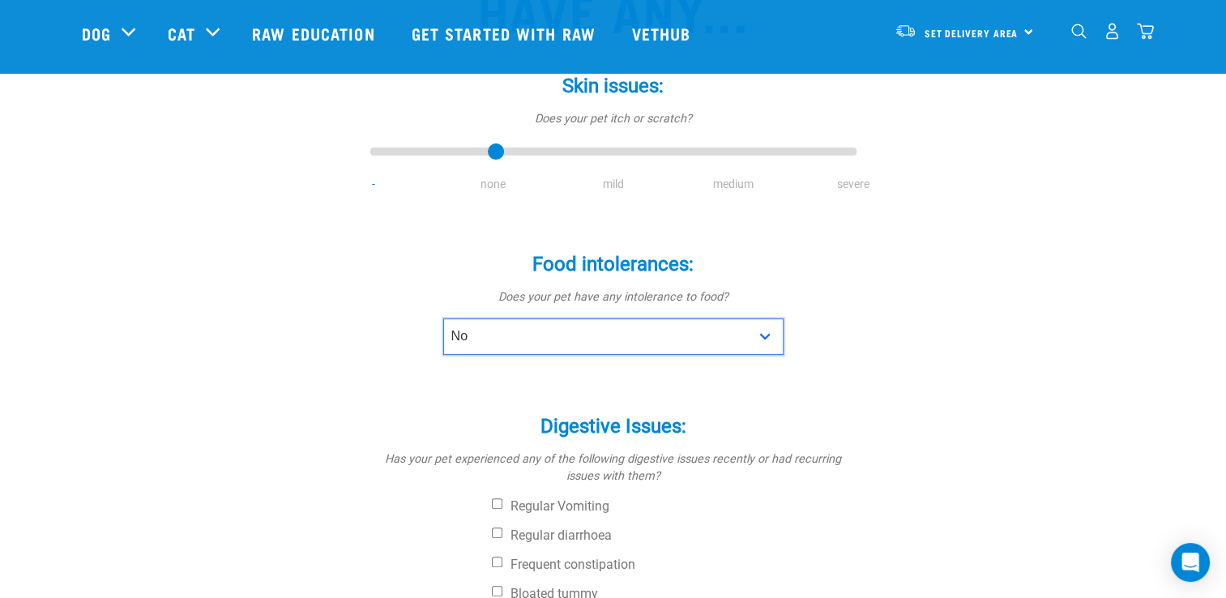
click at [443, 319] on select "No Yes" at bounding box center [613, 337] width 340 height 36
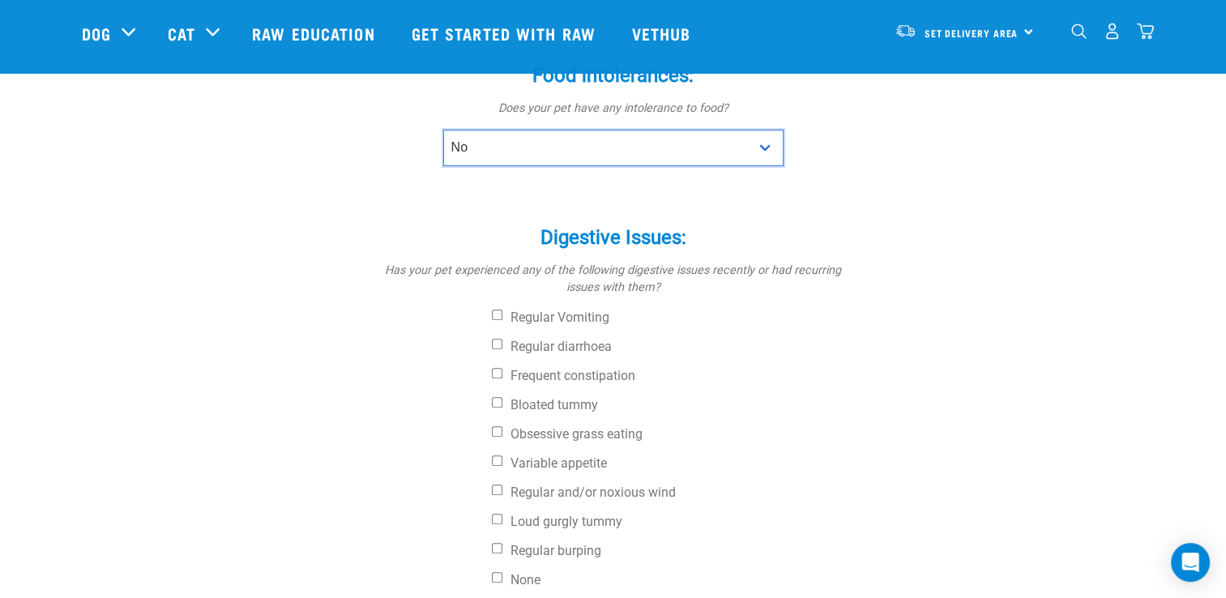
scroll to position [498, 0]
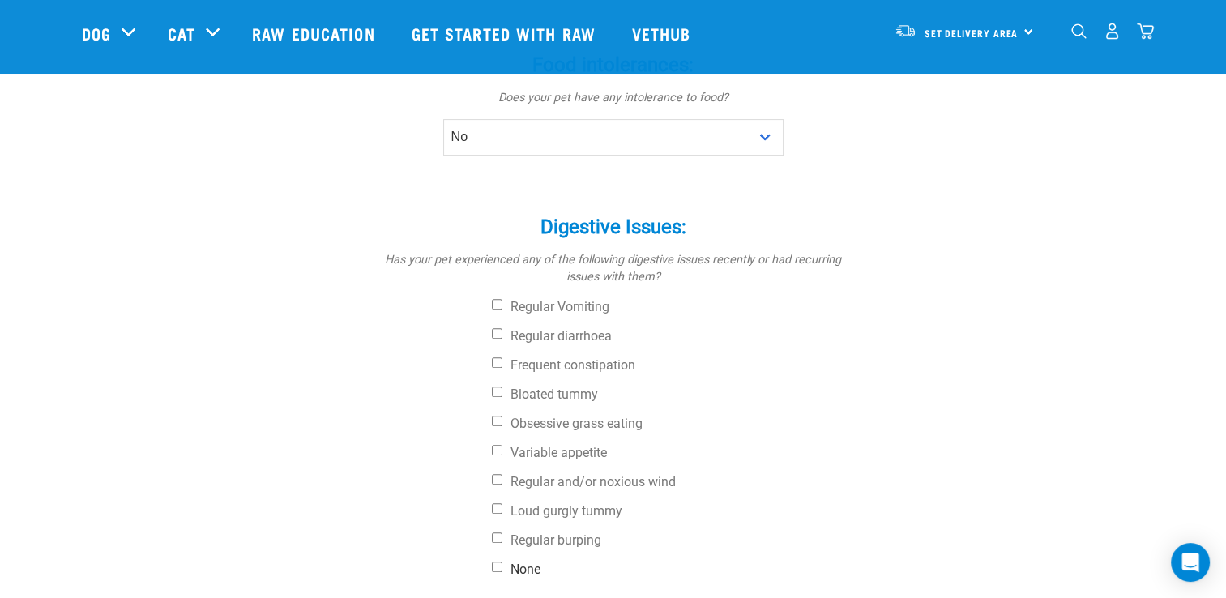
click at [515, 562] on label "None" at bounding box center [674, 570] width 365 height 16
click at [503, 562] on input "None" at bounding box center [497, 567] width 11 height 11
checkbox input "true"
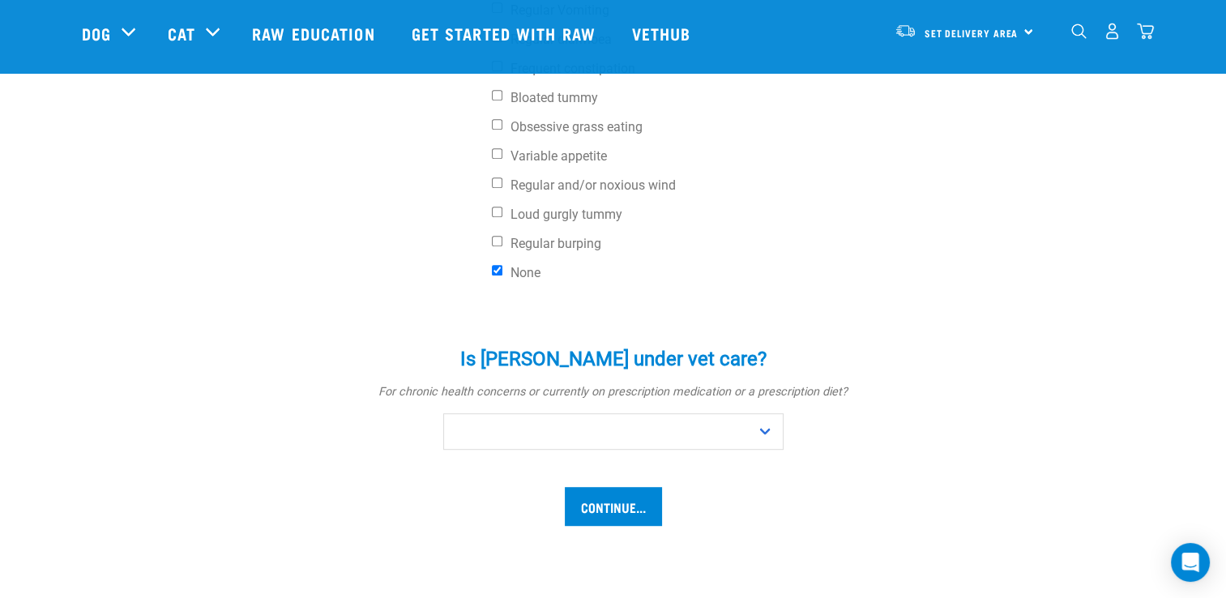
scroll to position [805, 0]
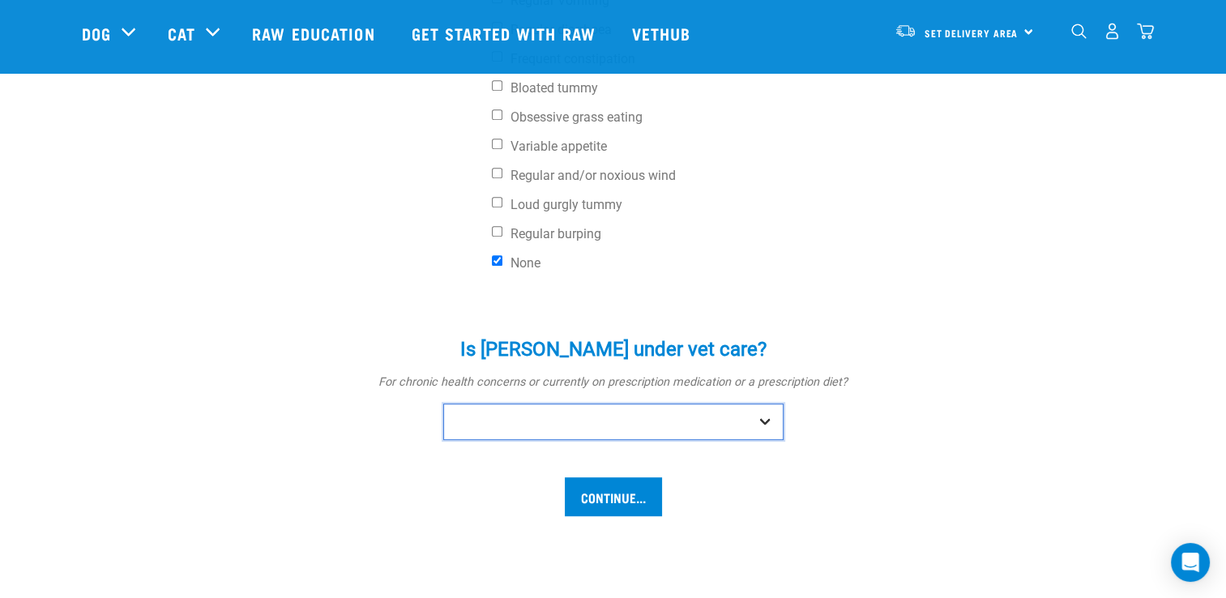
click at [632, 404] on select "No Yes" at bounding box center [613, 422] width 340 height 36
click at [443, 404] on select "No Yes" at bounding box center [613, 422] width 340 height 36
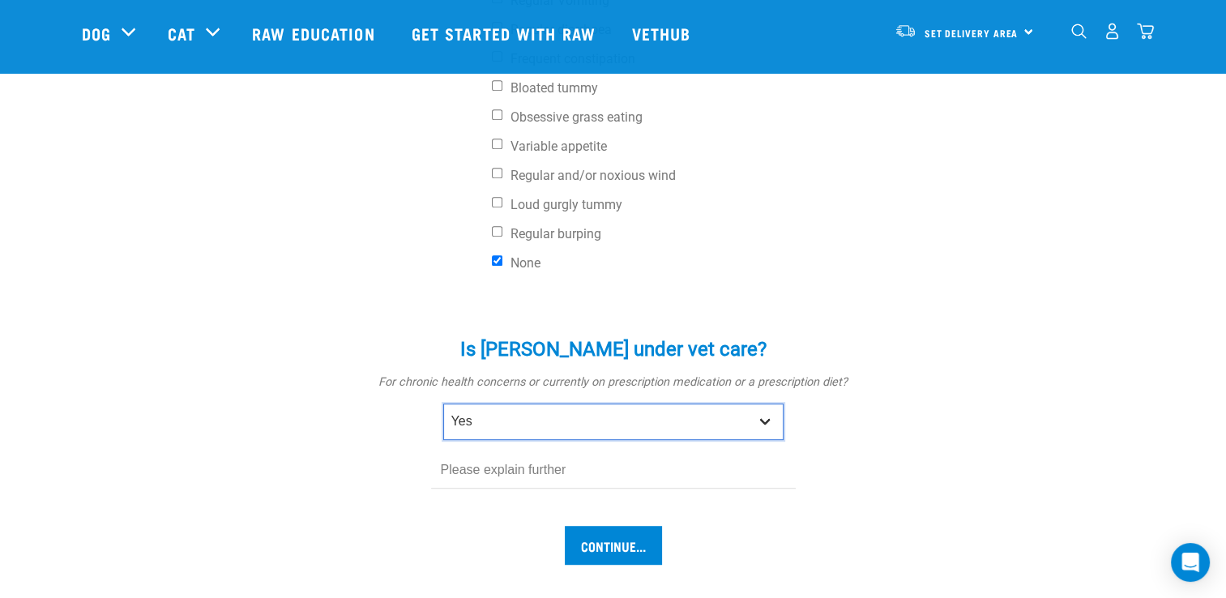
click at [532, 404] on select "No Yes" at bounding box center [613, 422] width 340 height 36
select select "no"
click at [443, 404] on select "No Yes" at bounding box center [613, 422] width 340 height 36
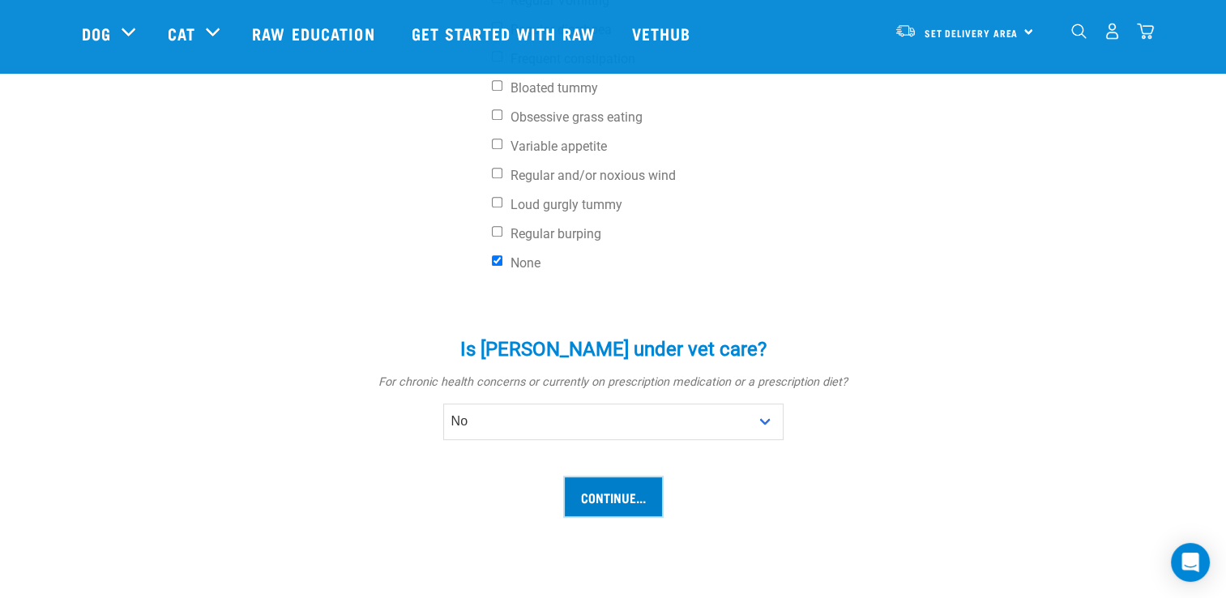
click at [602, 477] on input "Continue..." at bounding box center [613, 496] width 97 height 39
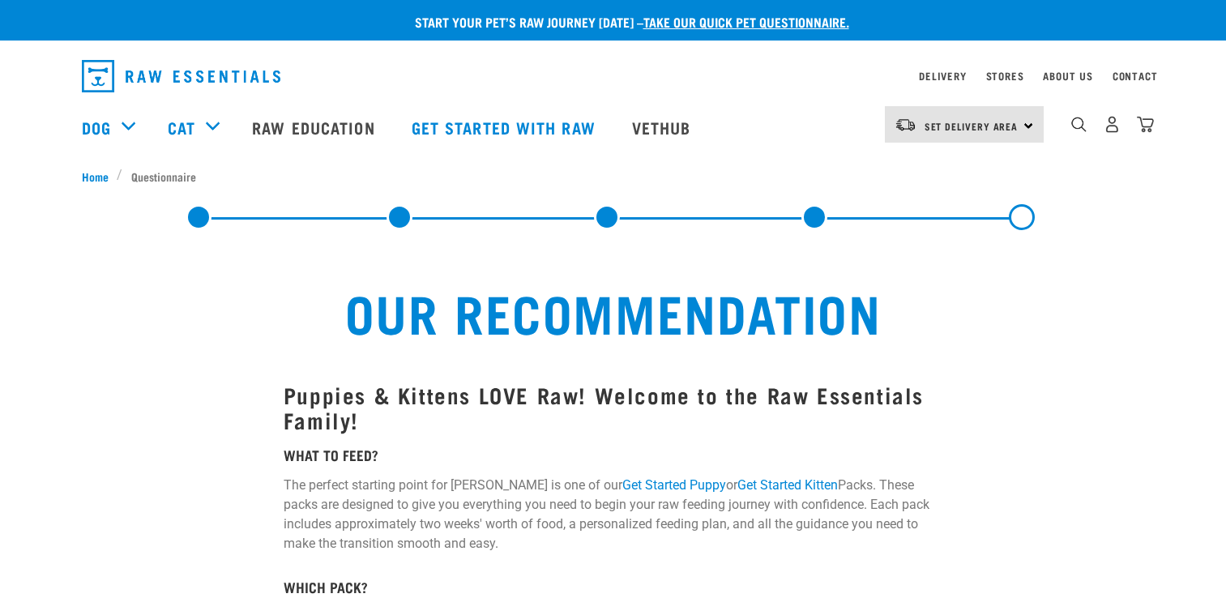
select select "19645"
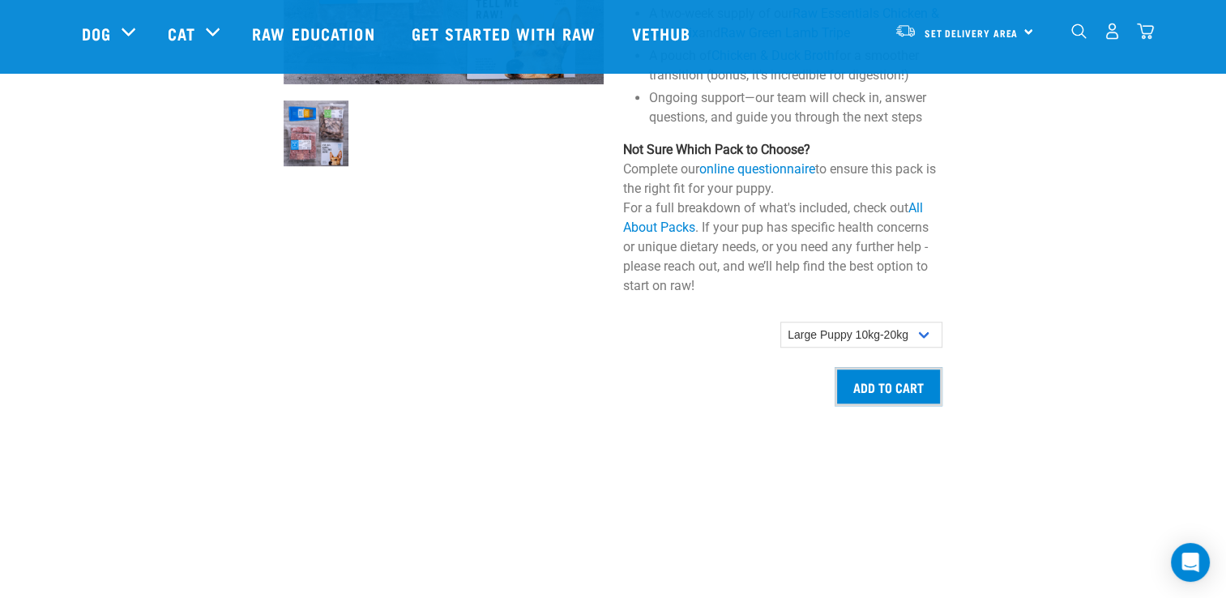
scroll to position [1303, 0]
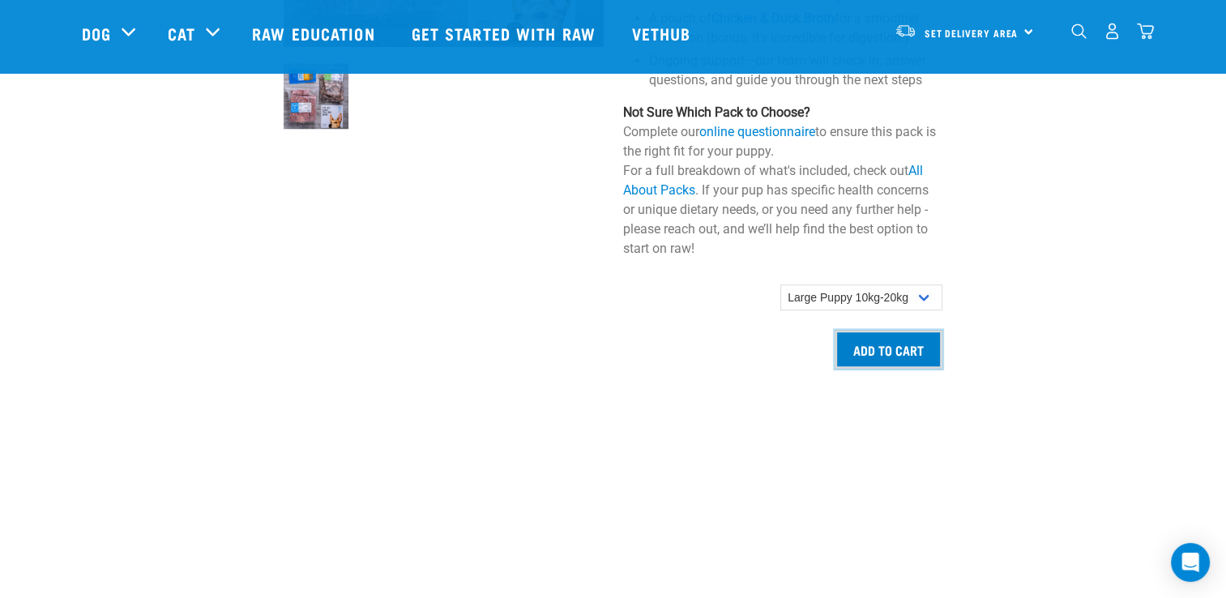
click at [879, 336] on input "Add to cart" at bounding box center [889, 349] width 108 height 39
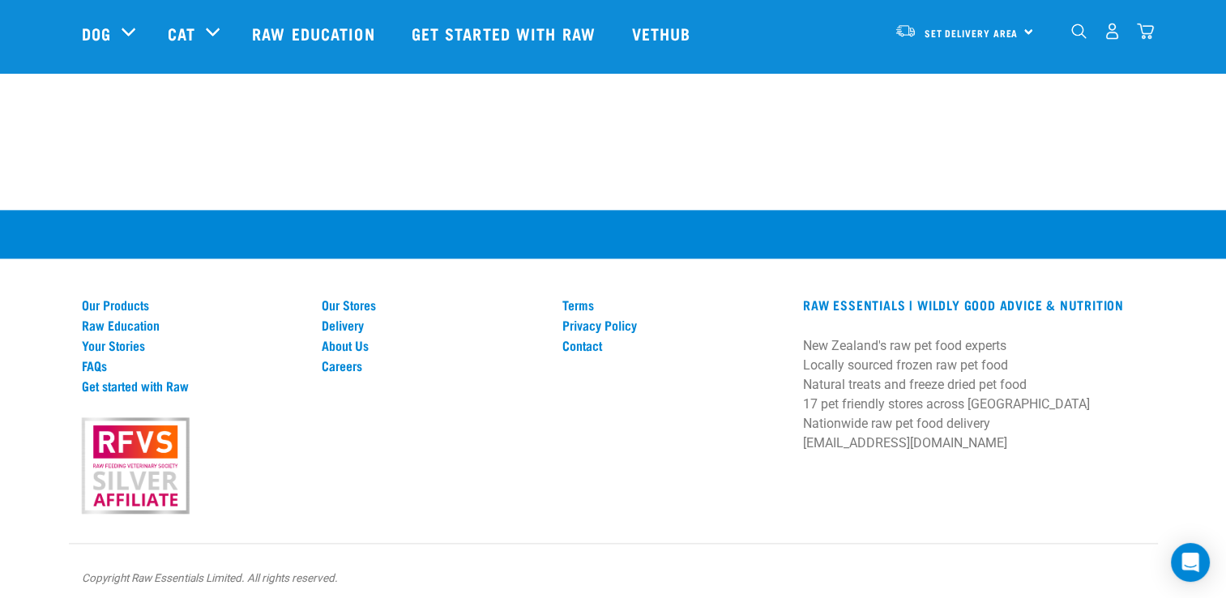
scroll to position [2064, 0]
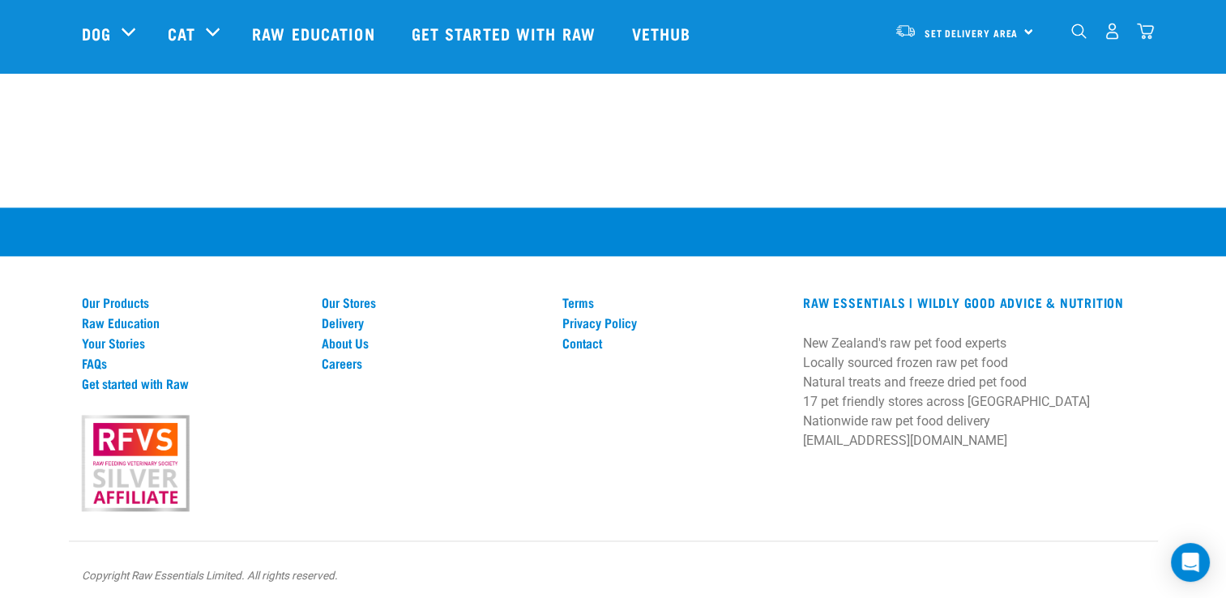
click at [1145, 28] on img "dropdown navigation" at bounding box center [1145, 31] width 17 height 17
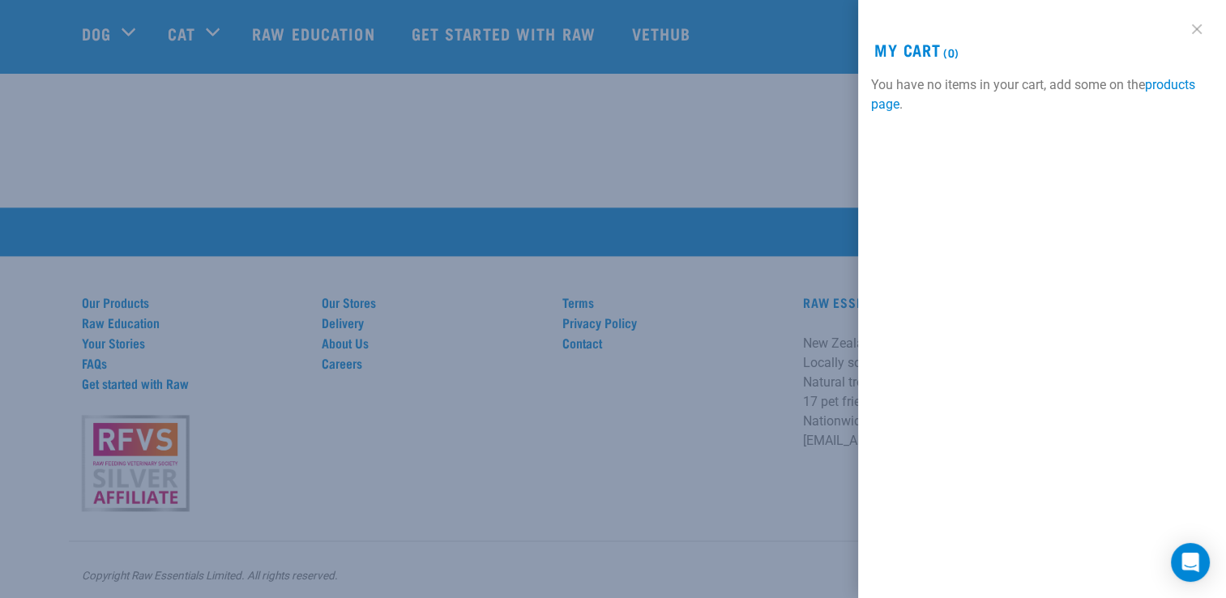
click at [1202, 28] on link at bounding box center [1197, 29] width 26 height 26
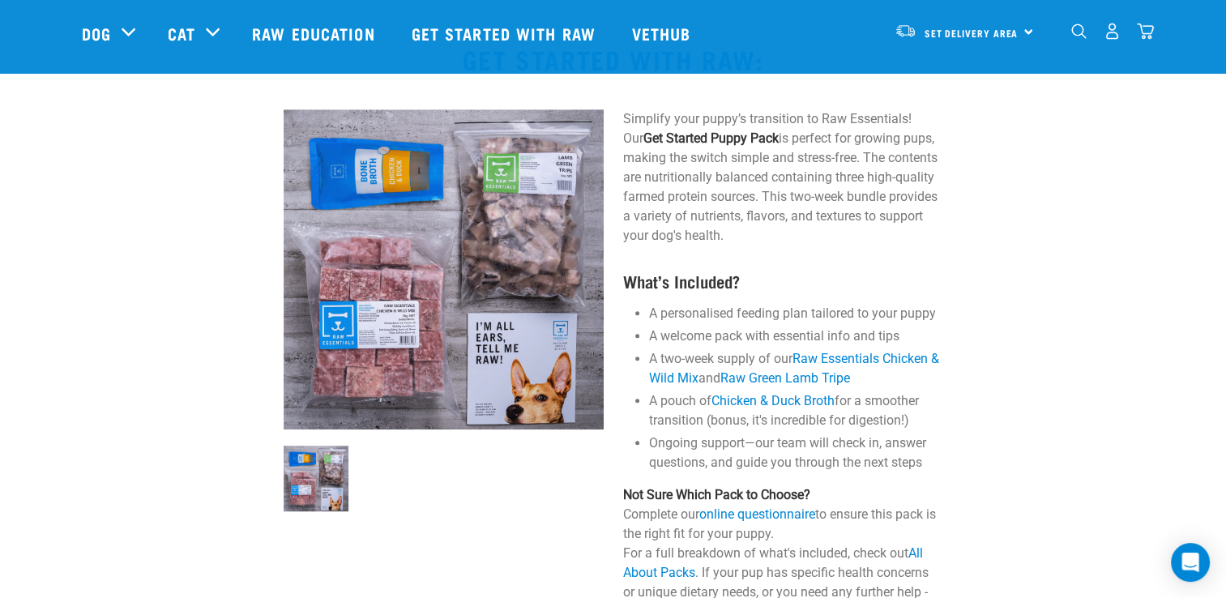
scroll to position [909, 0]
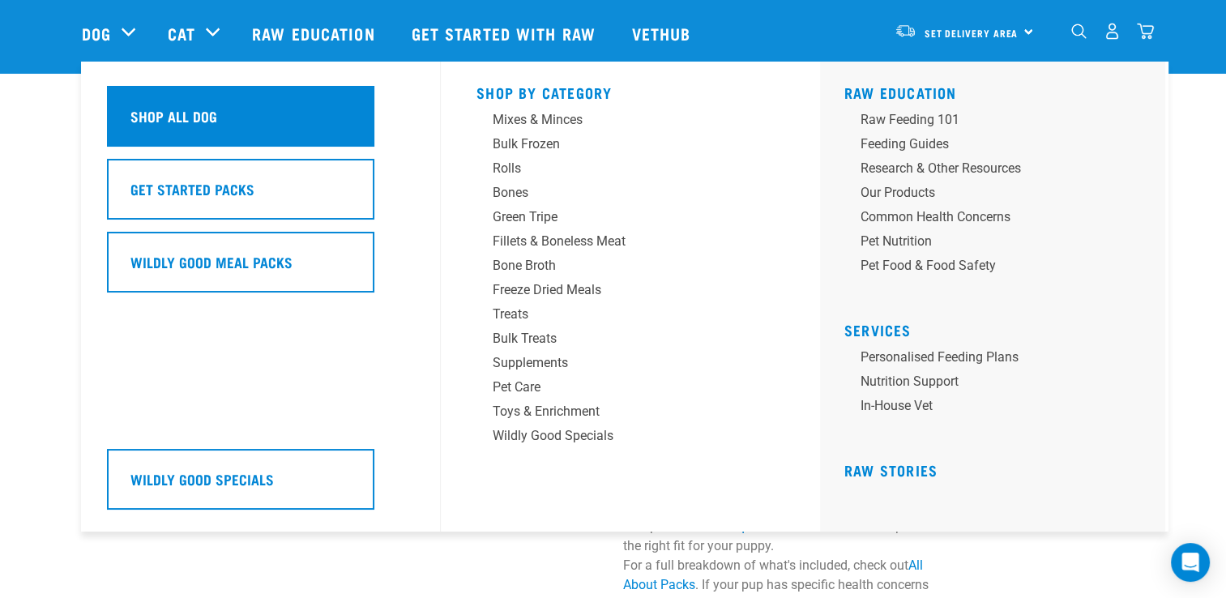
click at [142, 106] on h5 "Shop All Dog" at bounding box center [173, 115] width 87 height 21
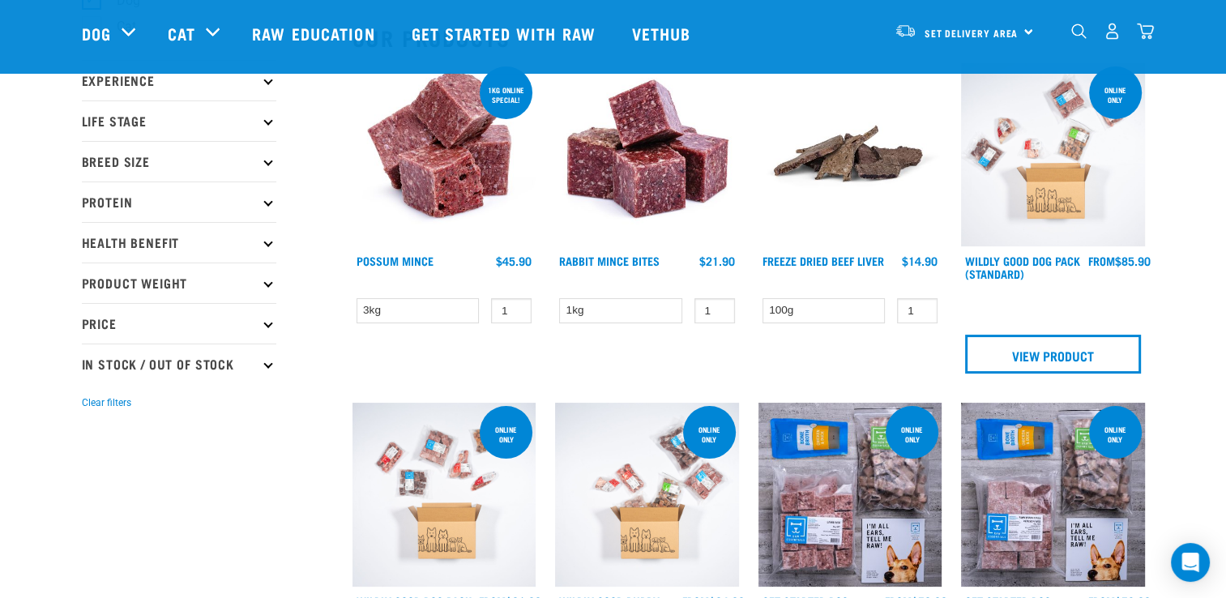
scroll to position [104, 0]
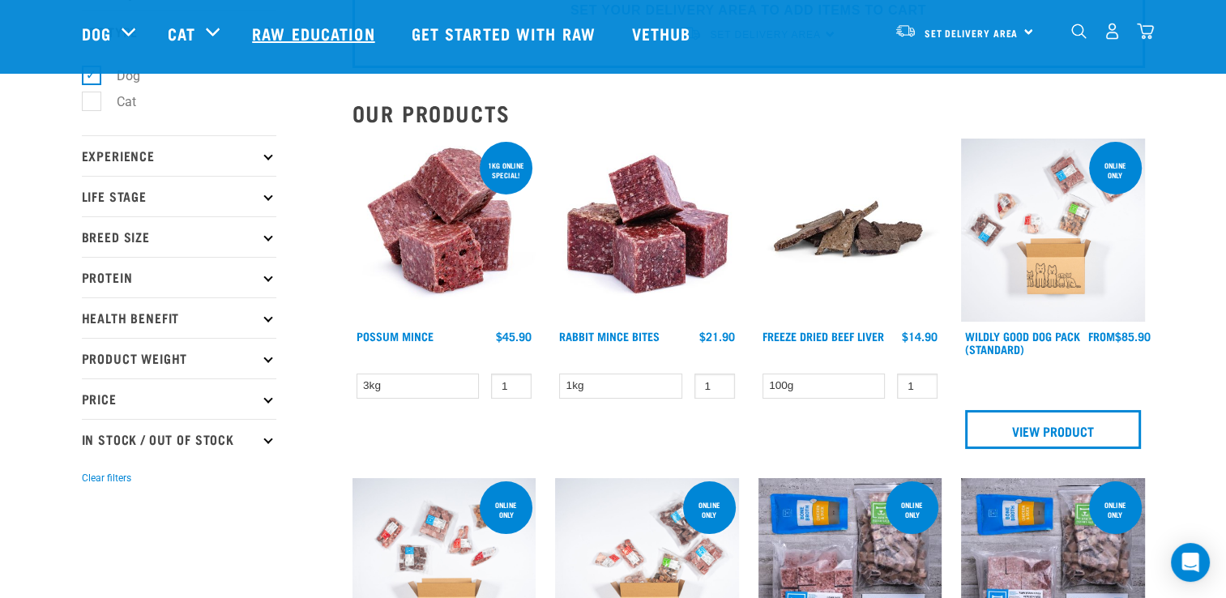
click at [329, 36] on link "Raw Education" at bounding box center [315, 33] width 159 height 65
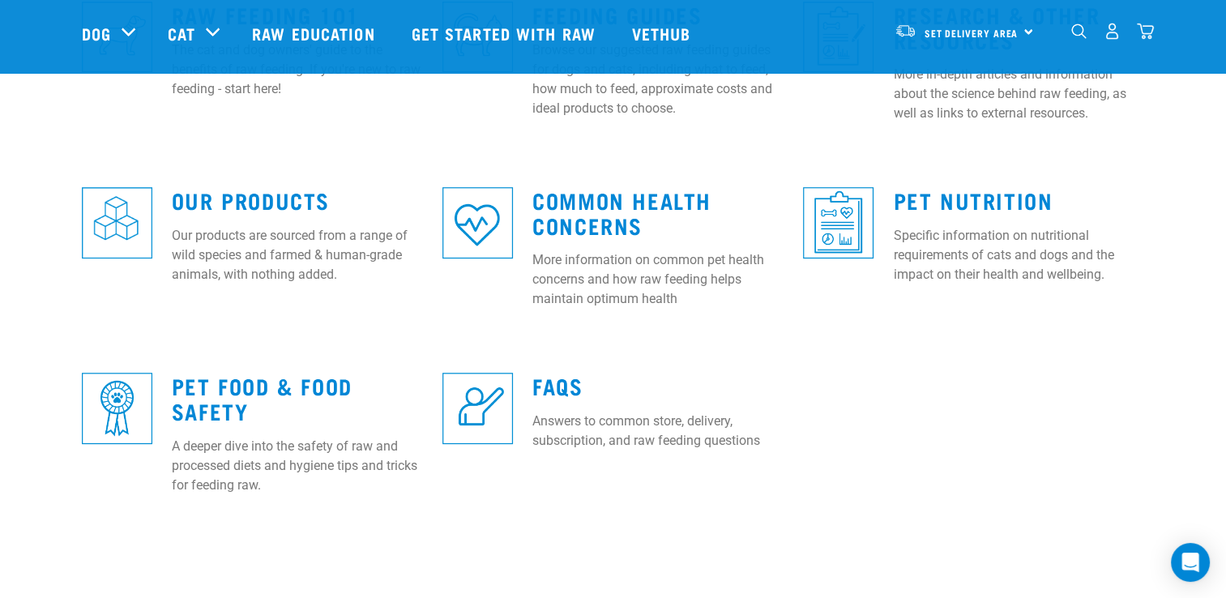
scroll to position [562, 0]
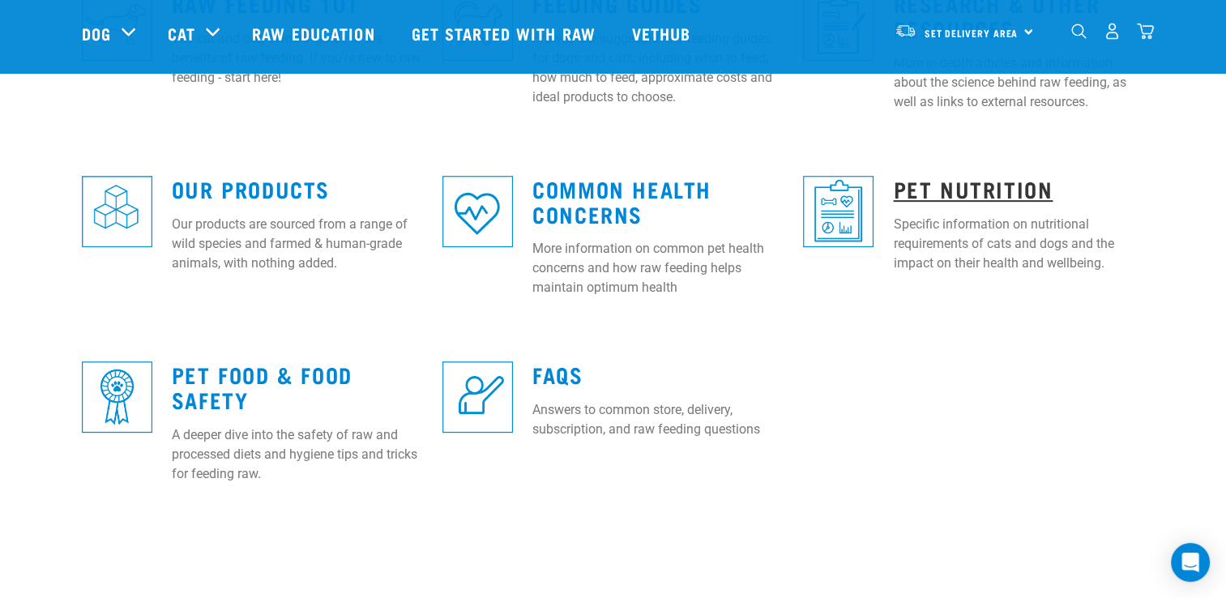
click at [905, 182] on link "Pet Nutrition" at bounding box center [973, 188] width 160 height 12
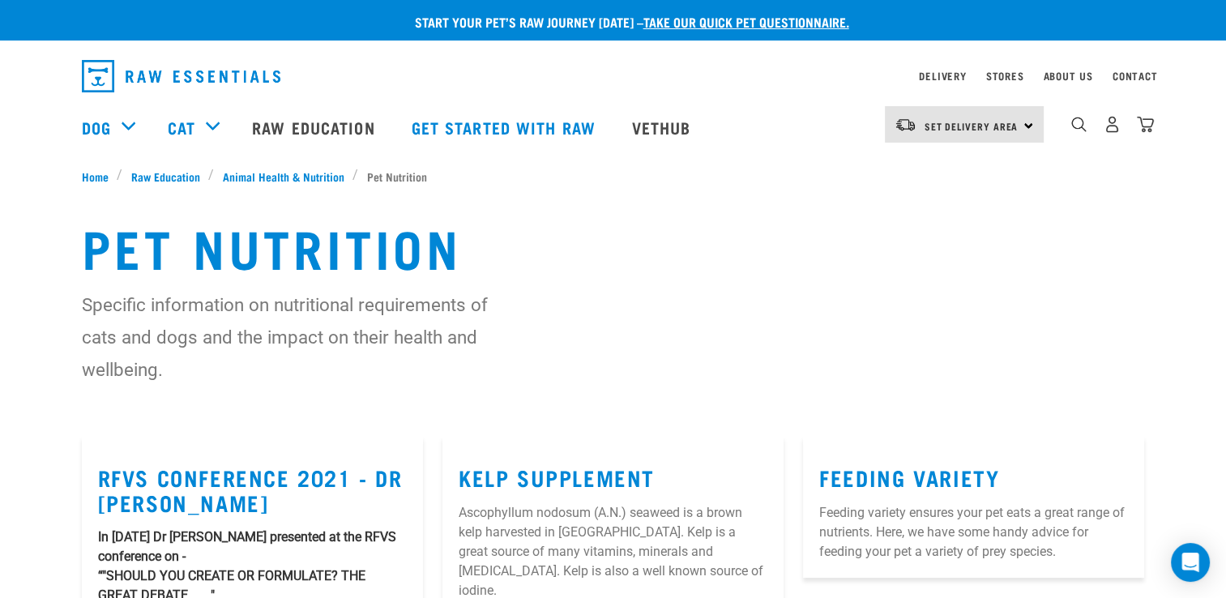
scroll to position [4, 0]
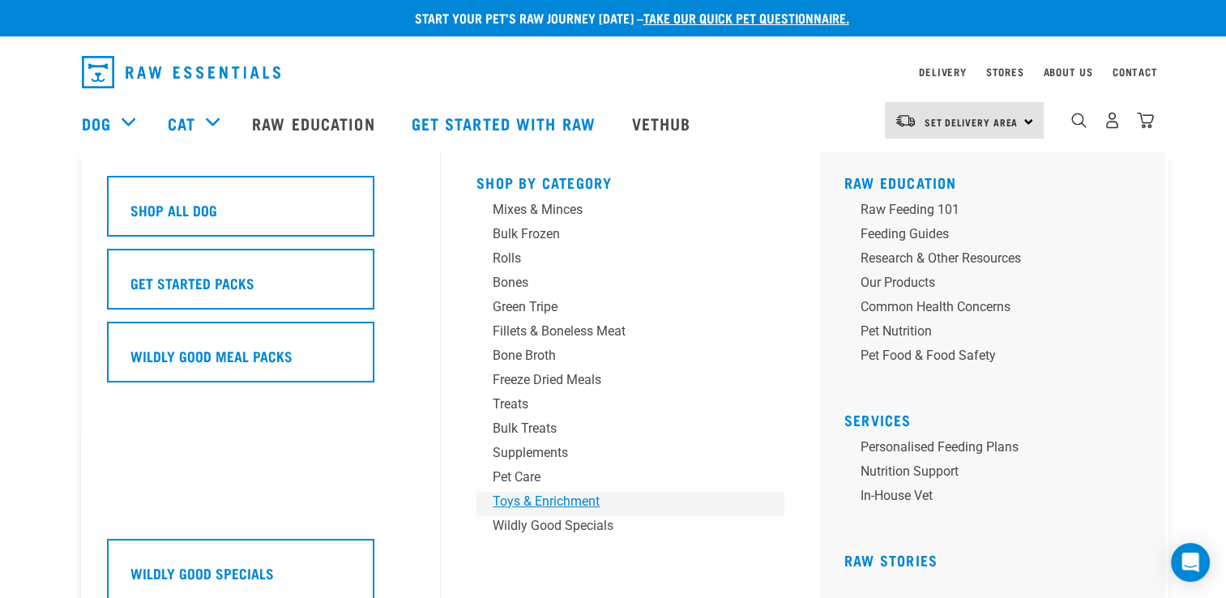
click at [554, 499] on div "Toys & Enrichment" at bounding box center [619, 501] width 253 height 19
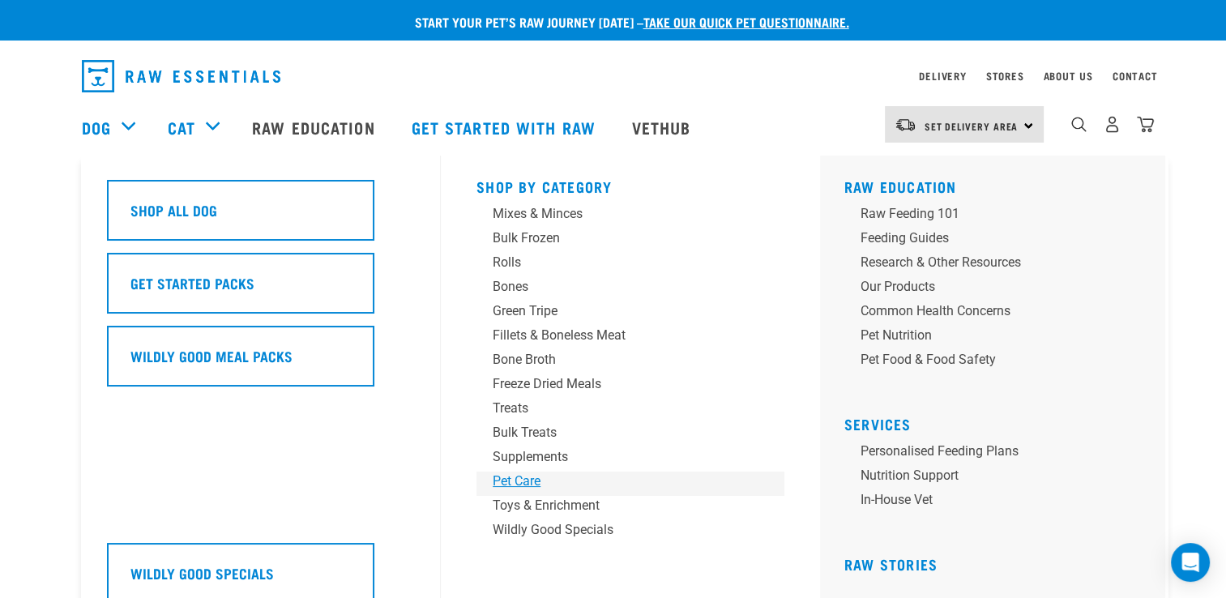
click at [529, 485] on div "Pet Care" at bounding box center [619, 481] width 253 height 19
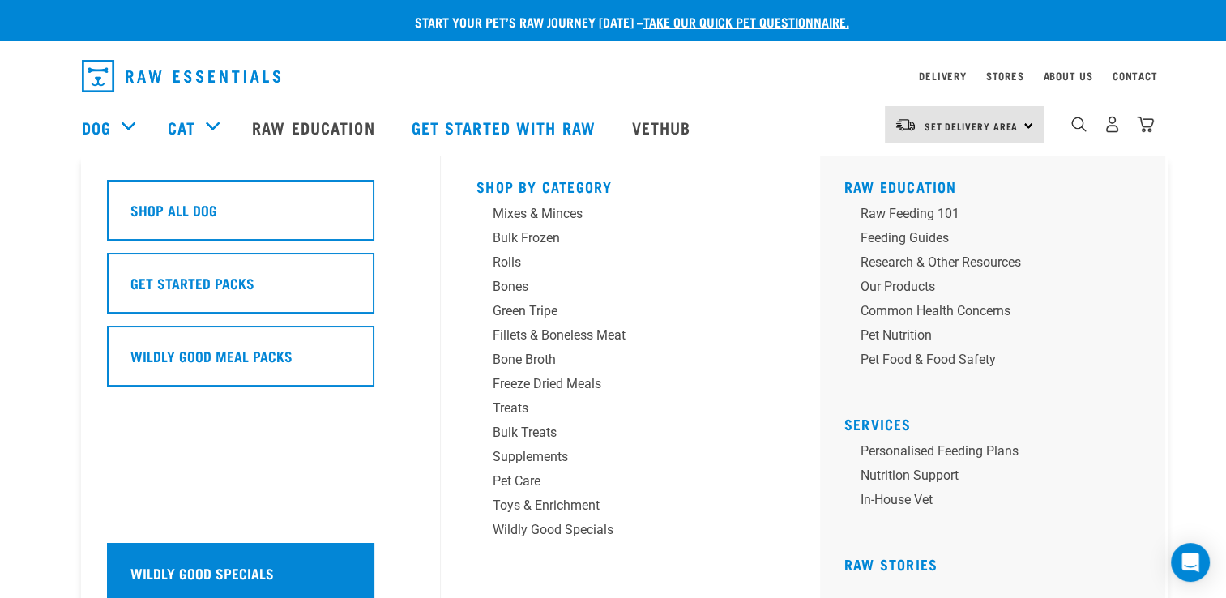
click at [154, 558] on div "Wildly Good Specials" at bounding box center [240, 573] width 267 height 61
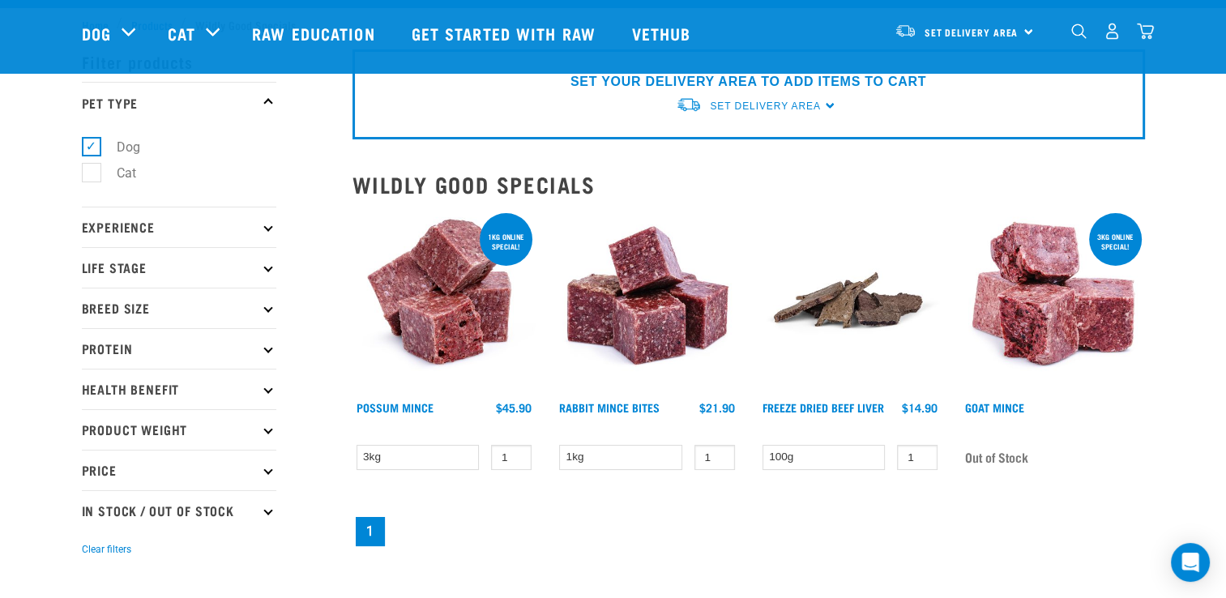
scroll to position [130, 0]
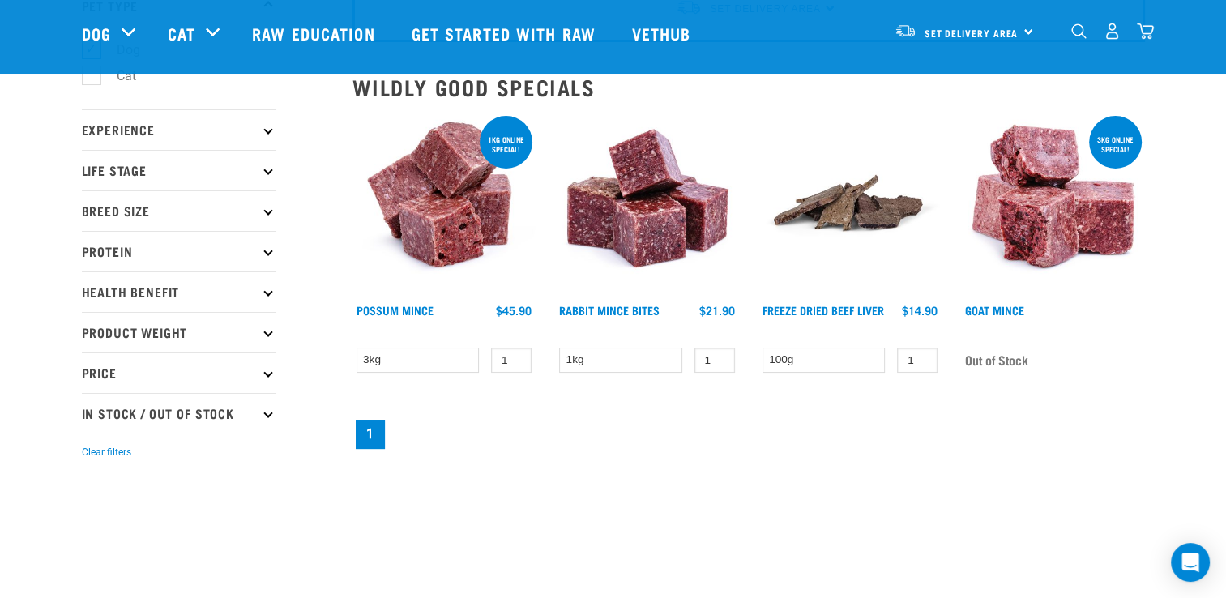
click at [269, 377] on p "Price" at bounding box center [179, 373] width 195 height 41
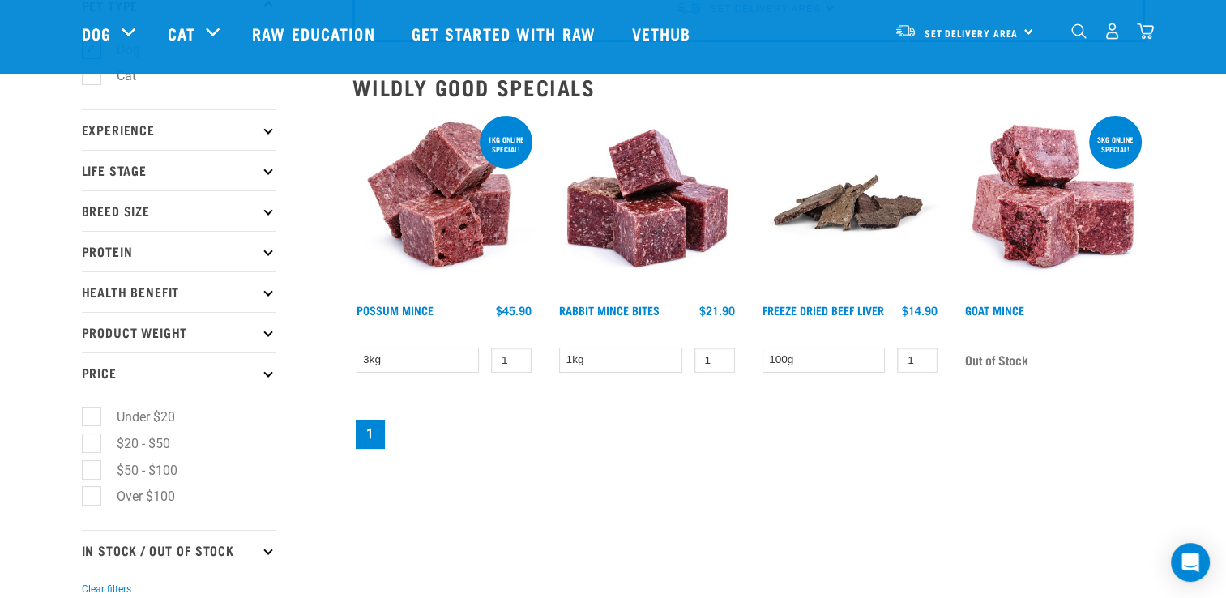
click at [224, 132] on p "Experience" at bounding box center [179, 129] width 195 height 41
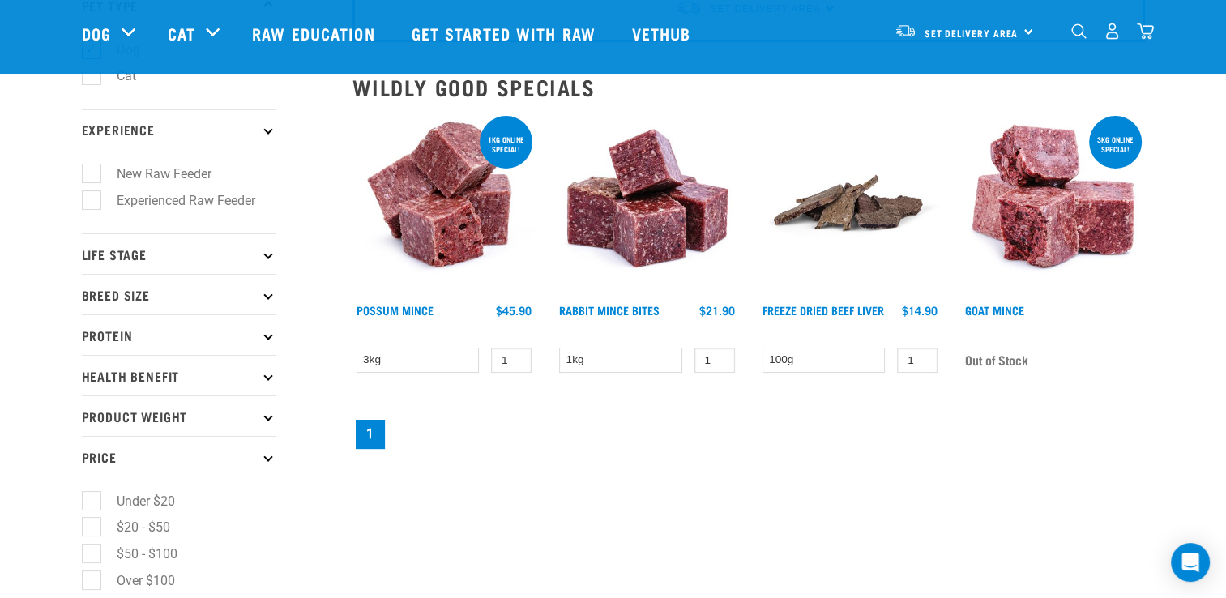
click at [194, 170] on label "New Raw Feeder" at bounding box center [154, 174] width 127 height 20
click at [92, 170] on input "New Raw Feeder" at bounding box center [87, 171] width 11 height 11
checkbox input "true"
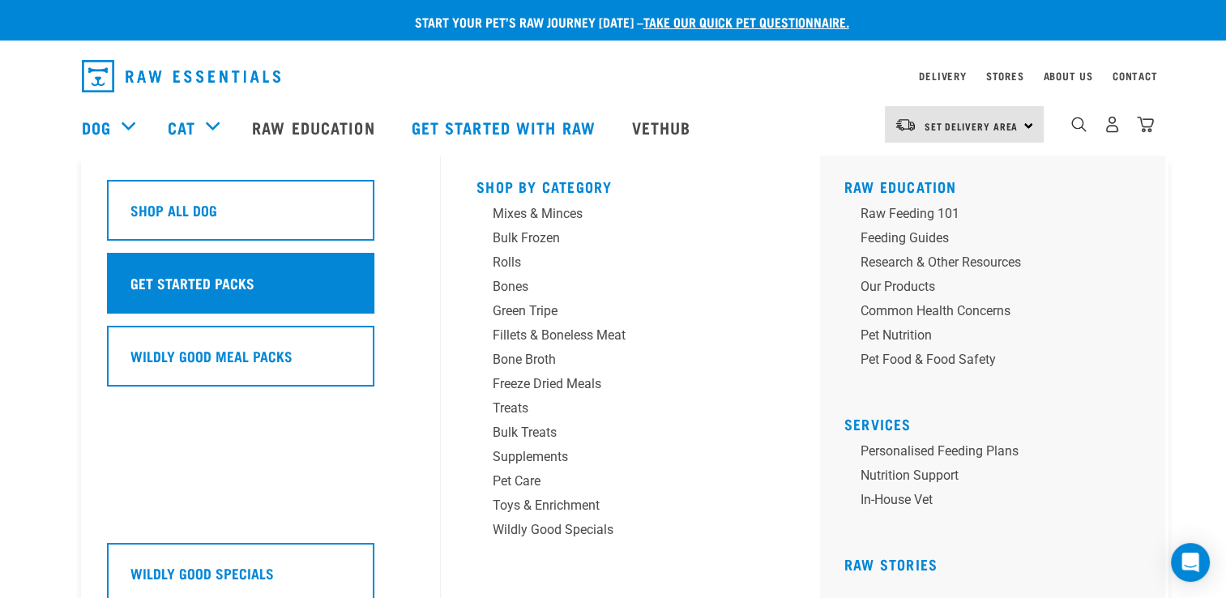
click at [173, 280] on h5 "Get Started Packs" at bounding box center [192, 282] width 124 height 21
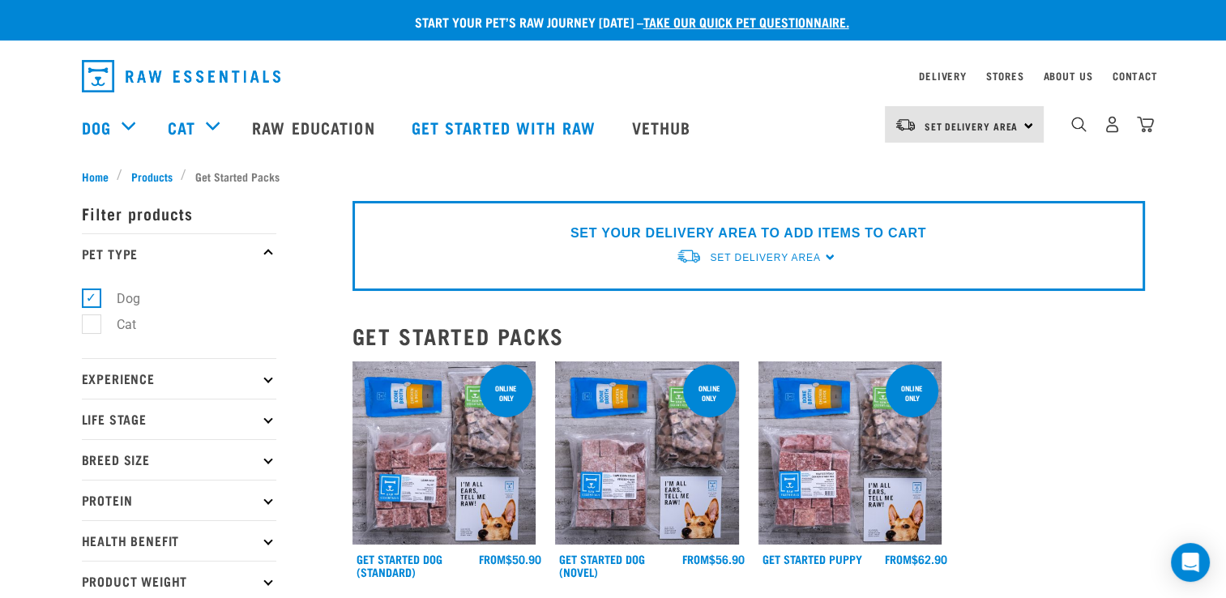
click at [1071, 126] on div "dropdown navigation" at bounding box center [1079, 124] width 17 height 17
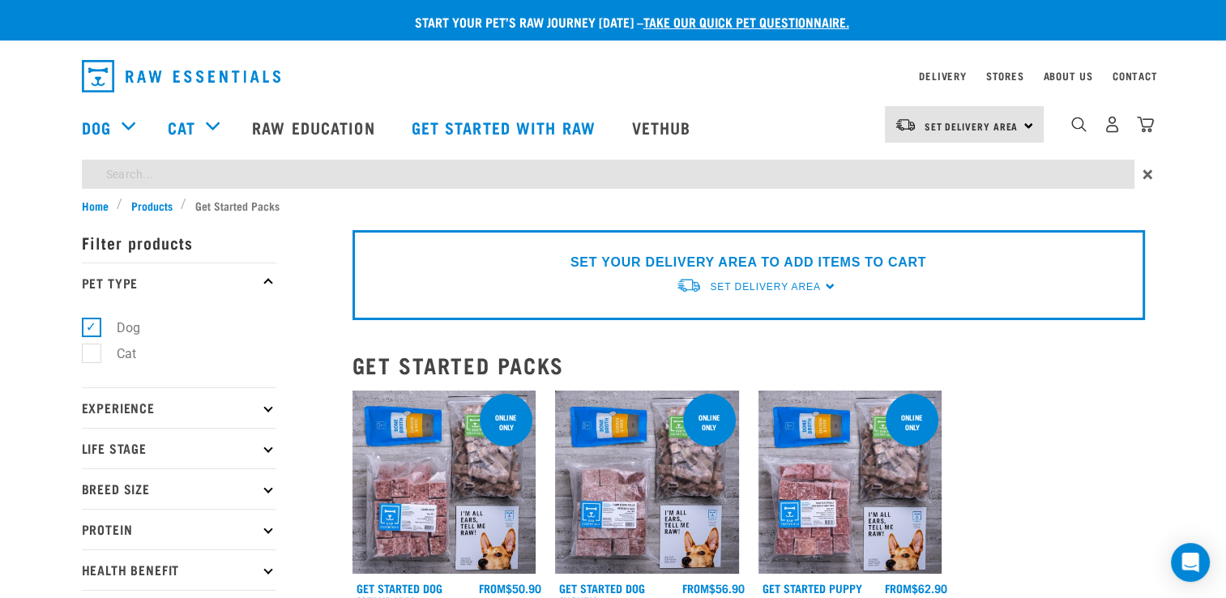
click at [838, 174] on input "search" at bounding box center [608, 174] width 1053 height 29
type input "is it gluten free"
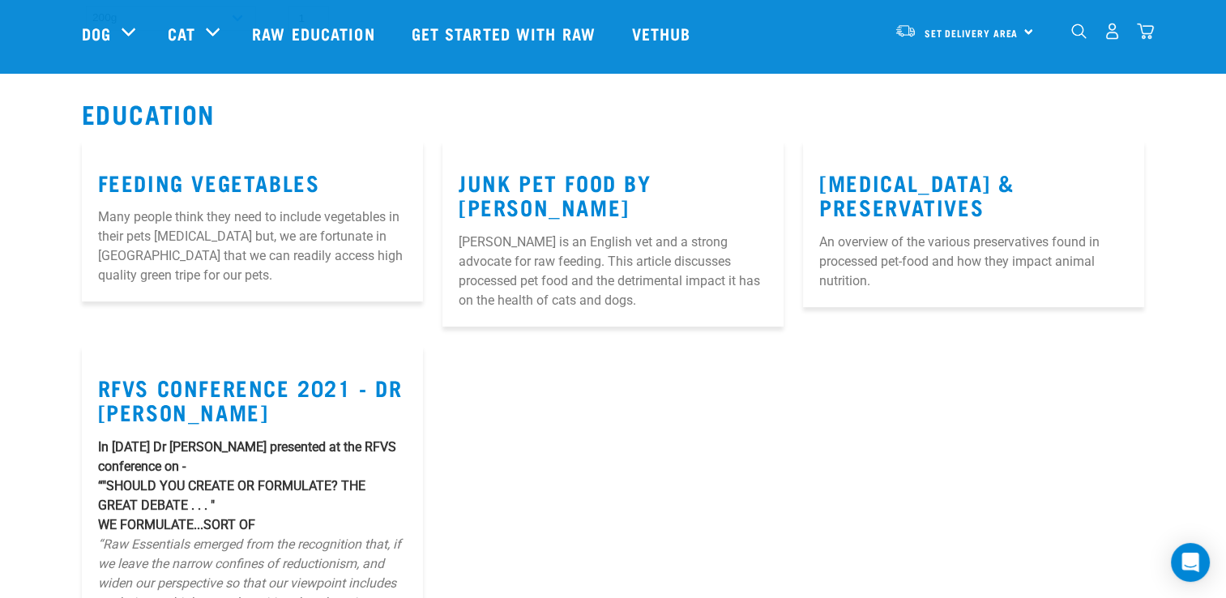
scroll to position [100, 0]
